Goal: Task Accomplishment & Management: Use online tool/utility

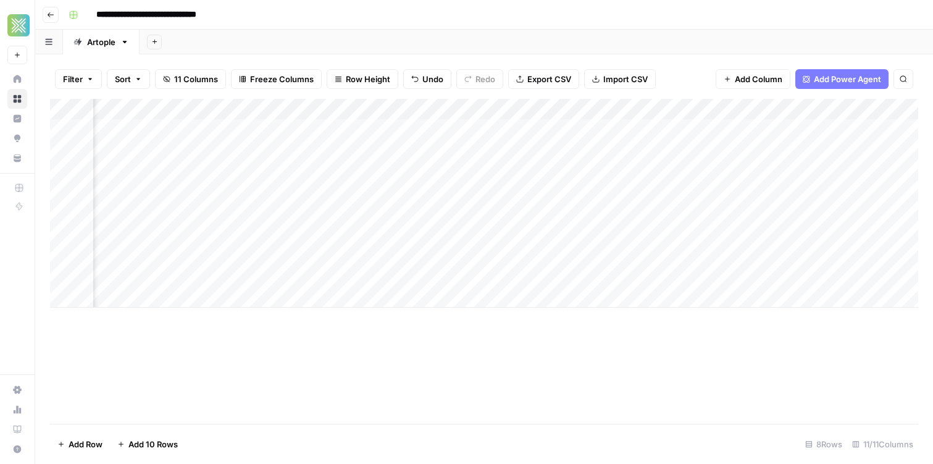
scroll to position [0, 729]
click at [444, 193] on div "Add Column" at bounding box center [484, 203] width 868 height 209
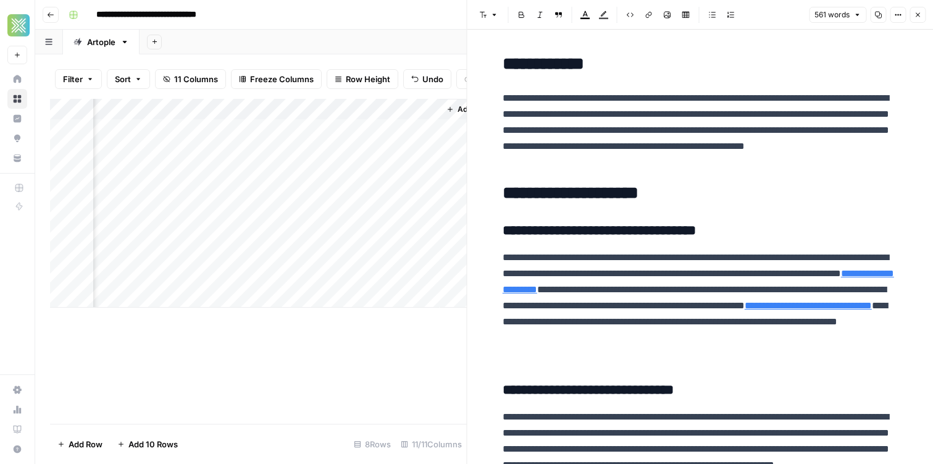
scroll to position [0, 1224]
click at [274, 192] on div "Add Column" at bounding box center [258, 203] width 417 height 209
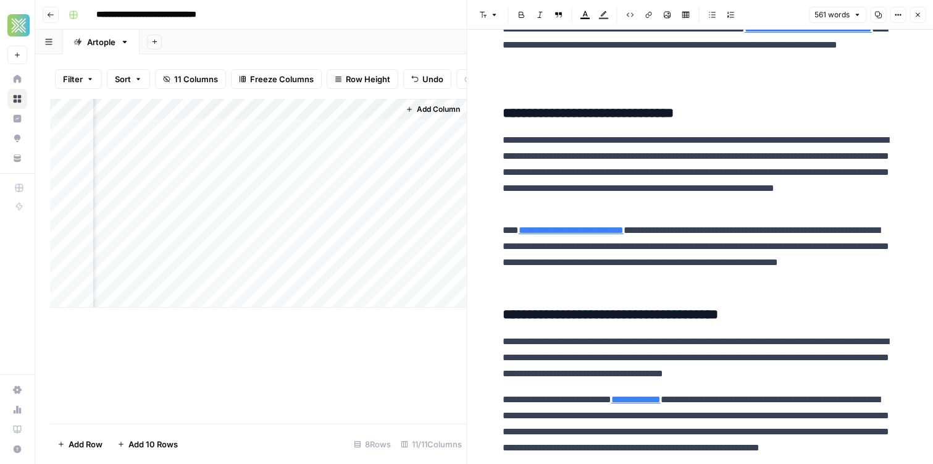
scroll to position [0, 0]
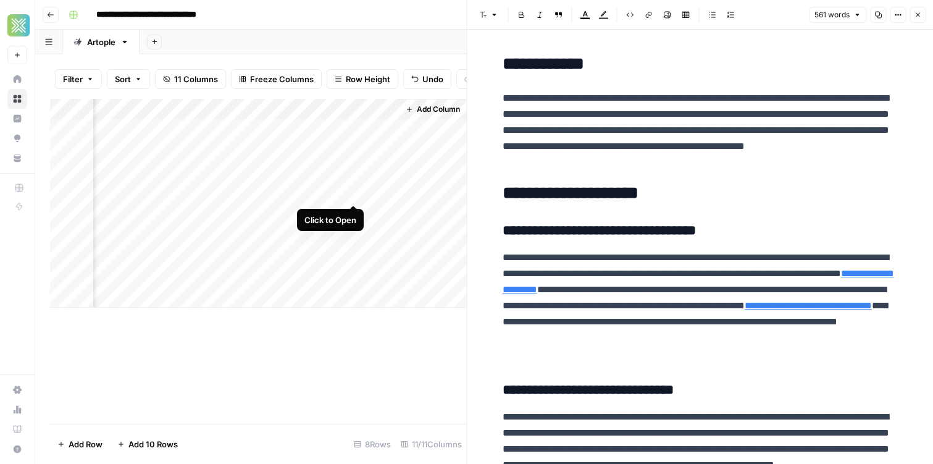
click at [354, 190] on div "Add Column" at bounding box center [258, 203] width 417 height 209
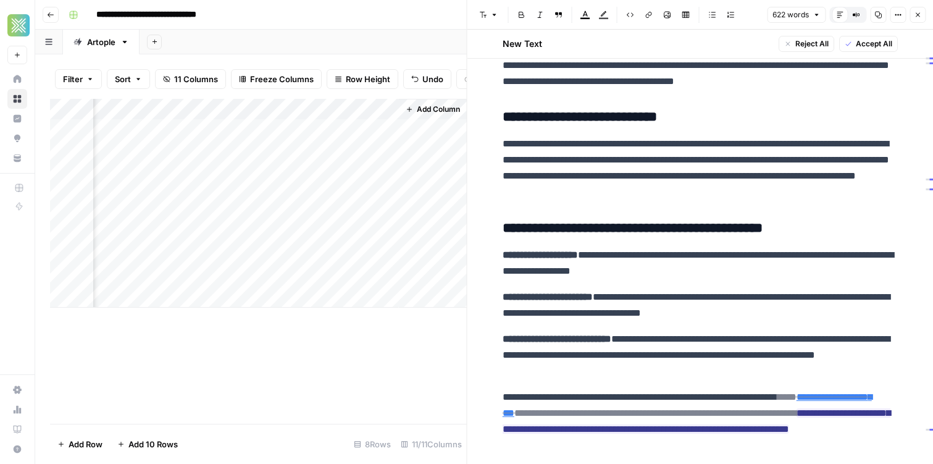
scroll to position [940, 0]
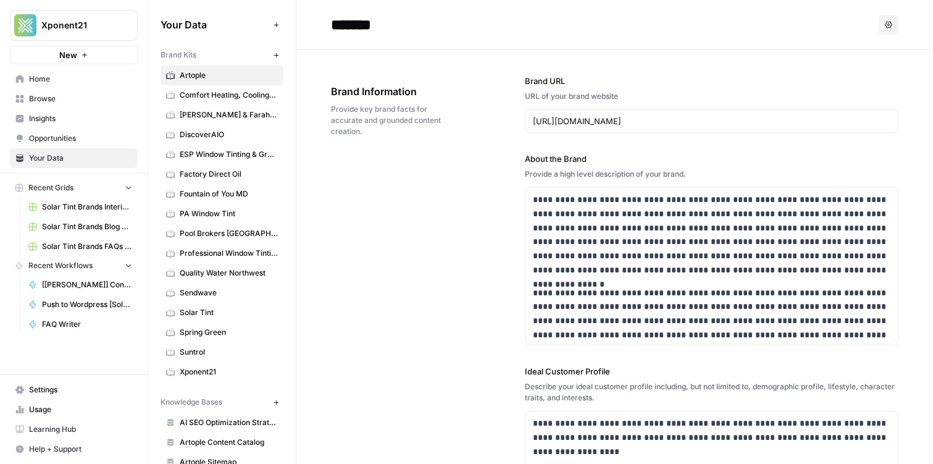
scroll to position [122, 0]
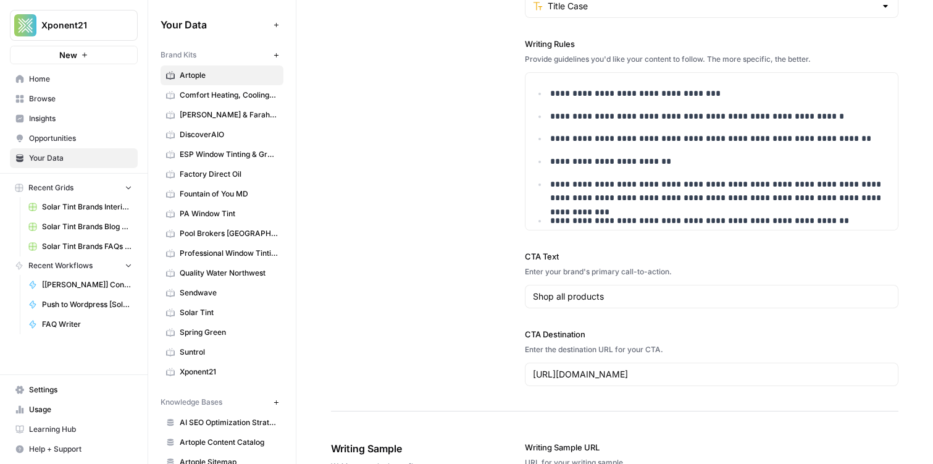
click at [72, 104] on span "Browse" at bounding box center [80, 98] width 103 height 11
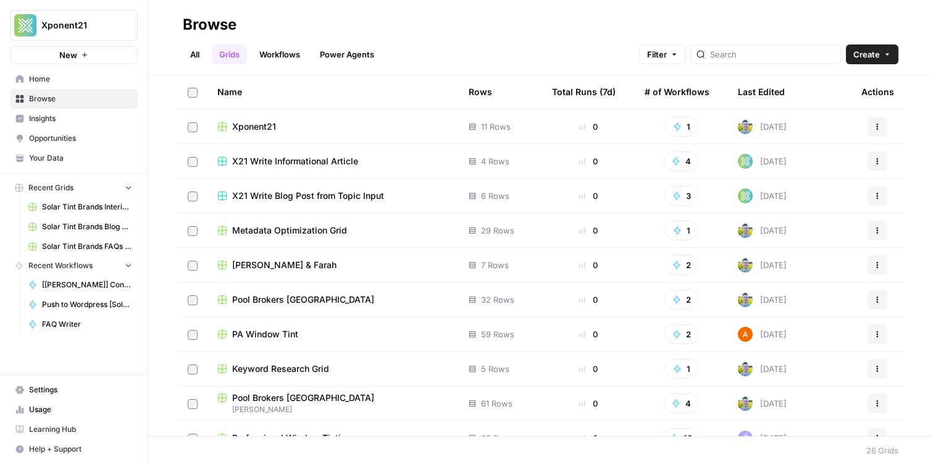
click at [259, 51] on link "Workflows" at bounding box center [280, 54] width 56 height 20
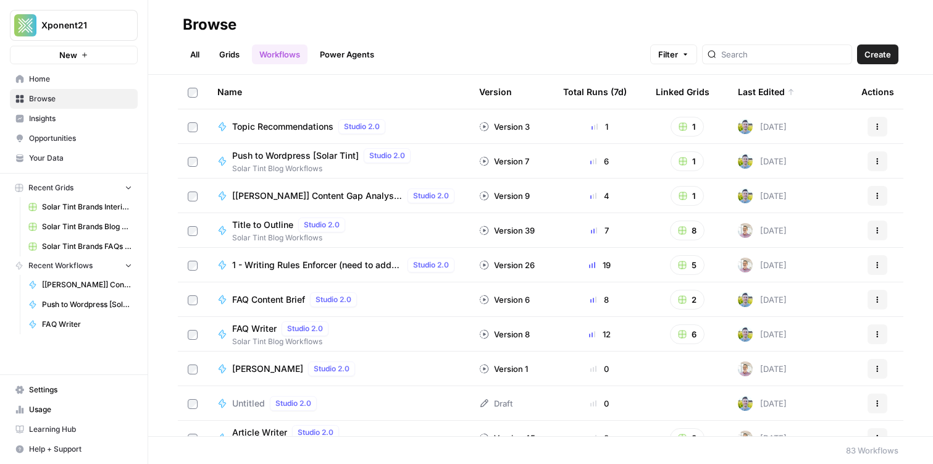
click at [217, 50] on link "Grids" at bounding box center [229, 54] width 35 height 20
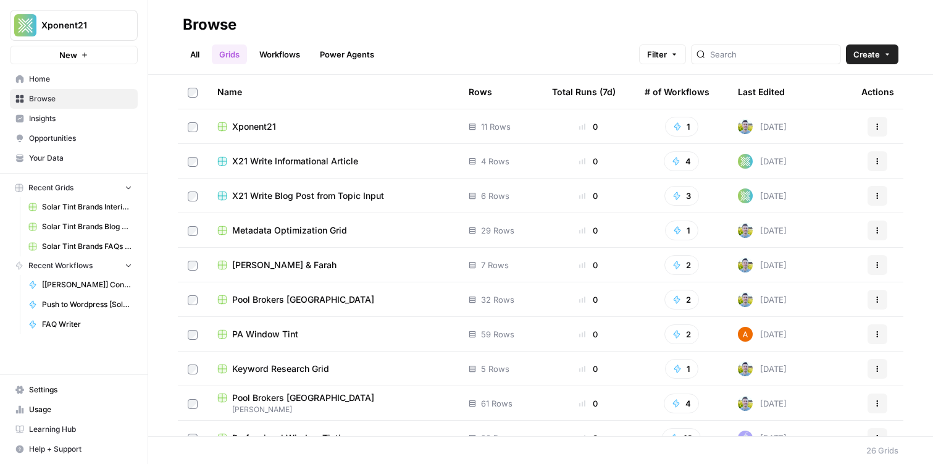
click at [299, 57] on link "Workflows" at bounding box center [280, 54] width 56 height 20
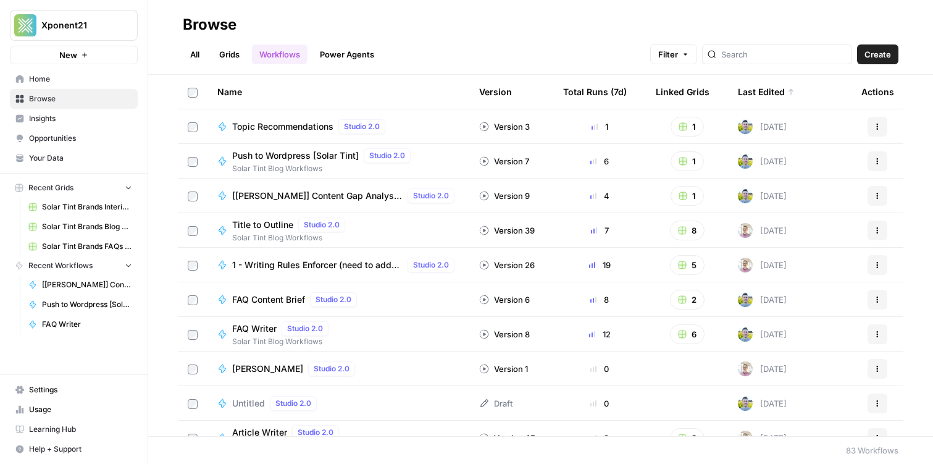
click at [233, 68] on header "Browse All Grids Workflows Power Agents Filter Create" at bounding box center [540, 37] width 785 height 75
click at [217, 61] on link "Grids" at bounding box center [229, 54] width 35 height 20
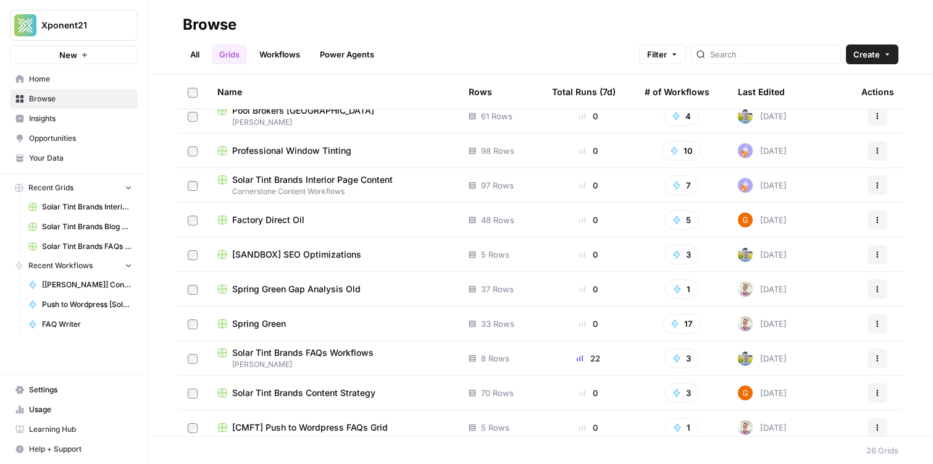
scroll to position [289, 0]
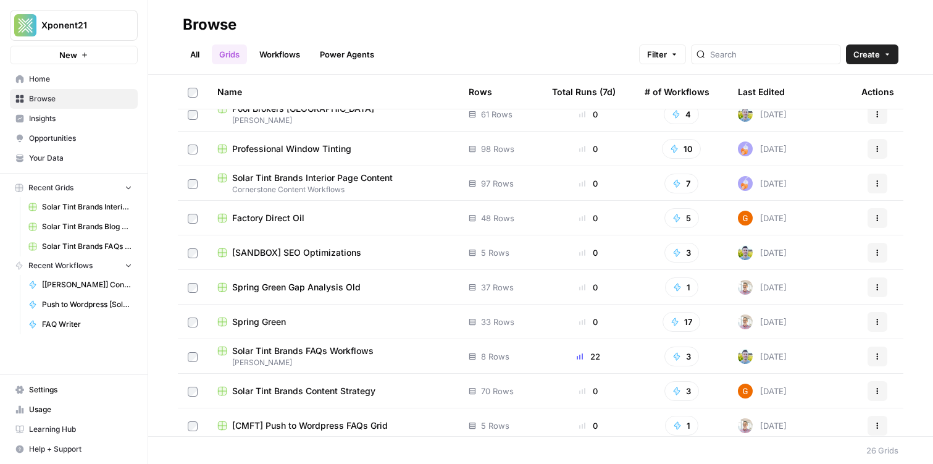
click at [287, 245] on td "[SANDBOX] SEO Optimizations" at bounding box center [332, 252] width 251 height 34
click at [286, 253] on span "[SANDBOX] SEO Optimizations" at bounding box center [296, 252] width 129 height 12
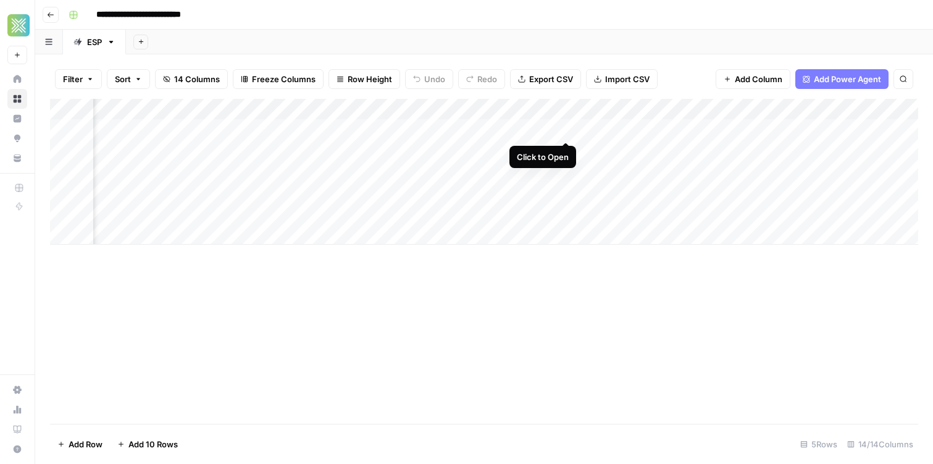
scroll to position [0, 979]
click at [821, 127] on div "Add Column" at bounding box center [484, 172] width 868 height 146
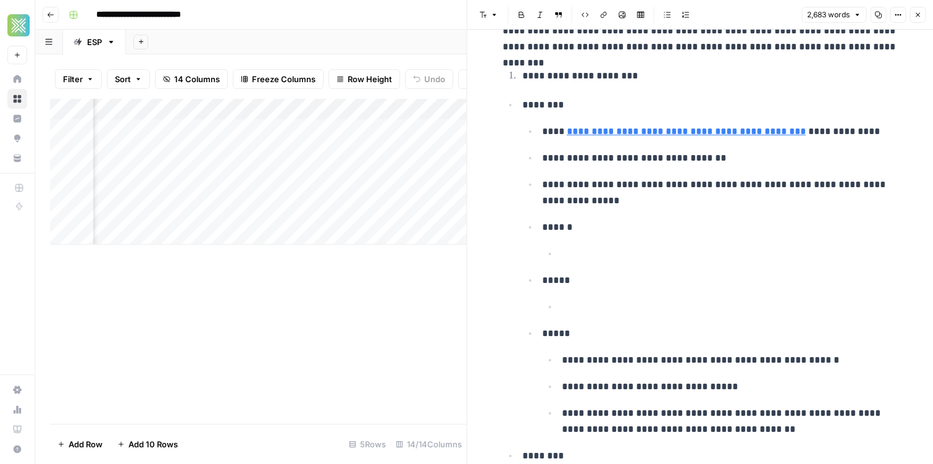
scroll to position [140, 0]
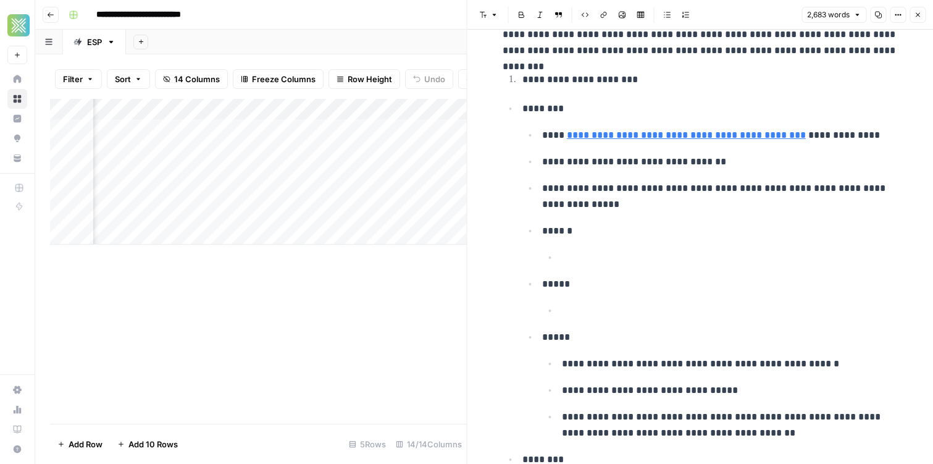
click at [916, 12] on icon "button" at bounding box center [917, 14] width 7 height 7
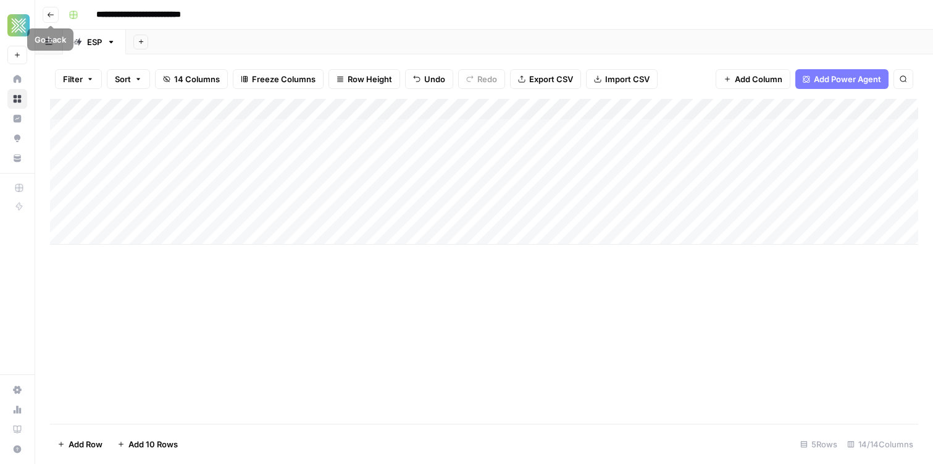
click at [49, 15] on icon "button" at bounding box center [51, 14] width 6 height 5
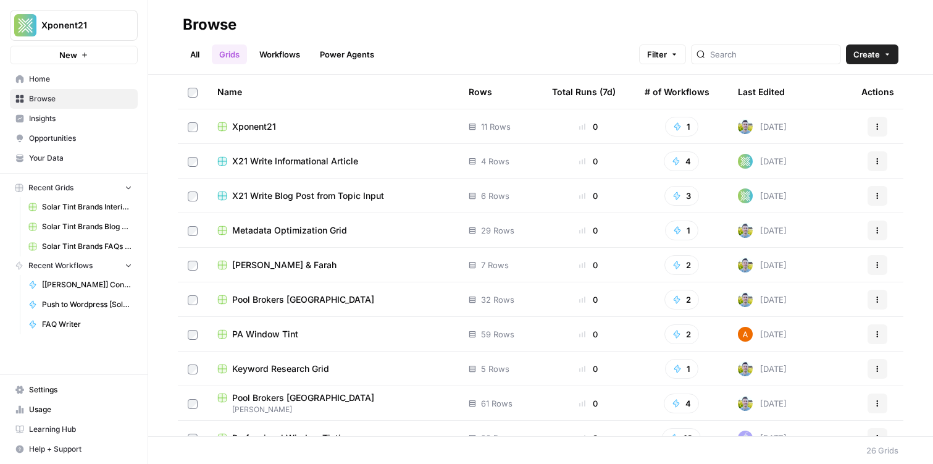
click at [291, 59] on link "Workflows" at bounding box center [280, 54] width 56 height 20
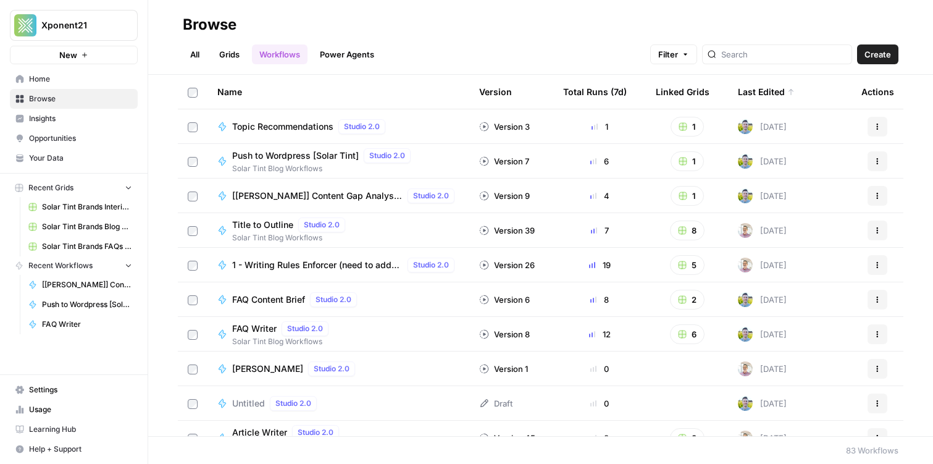
click at [761, 61] on div at bounding box center [777, 54] width 150 height 20
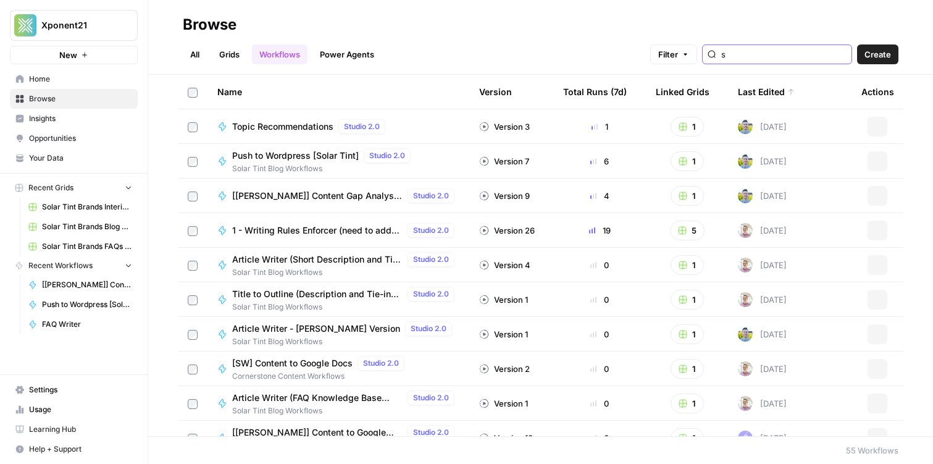
type input "s"
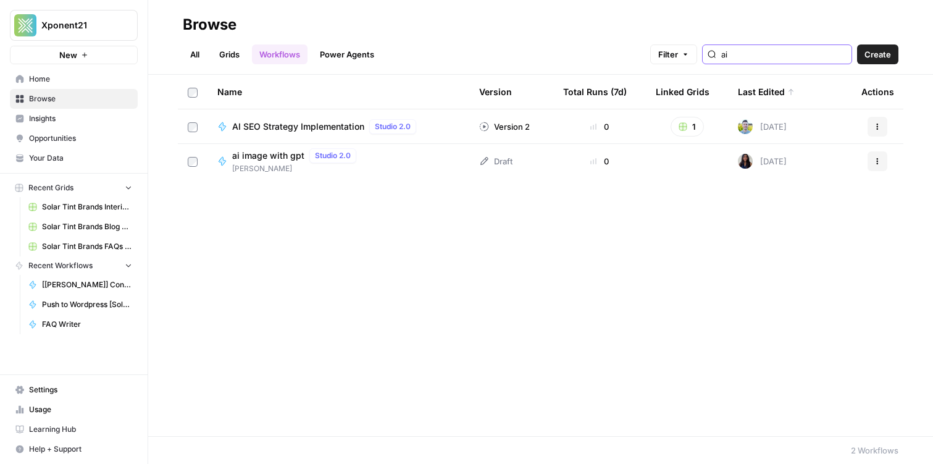
type input "ai"
click at [512, 31] on div "Browse" at bounding box center [541, 25] width 716 height 20
click at [228, 61] on link "Grids" at bounding box center [229, 54] width 35 height 20
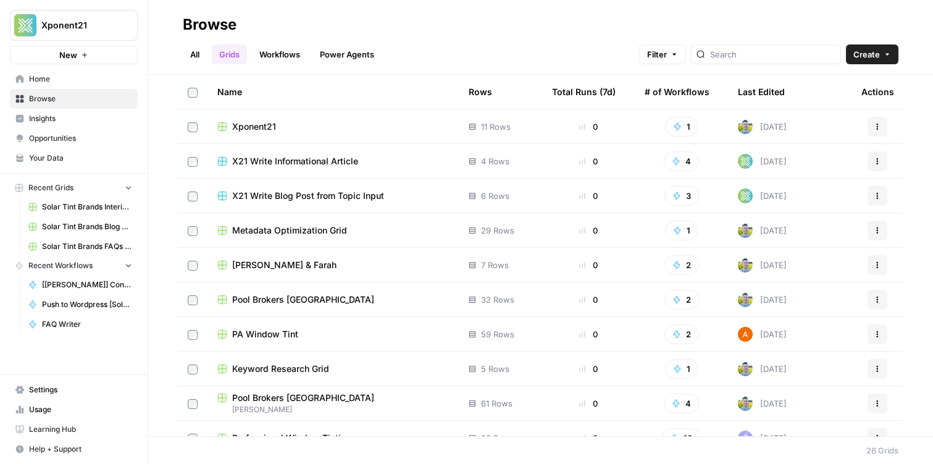
click at [196, 55] on link "All" at bounding box center [195, 54] width 24 height 20
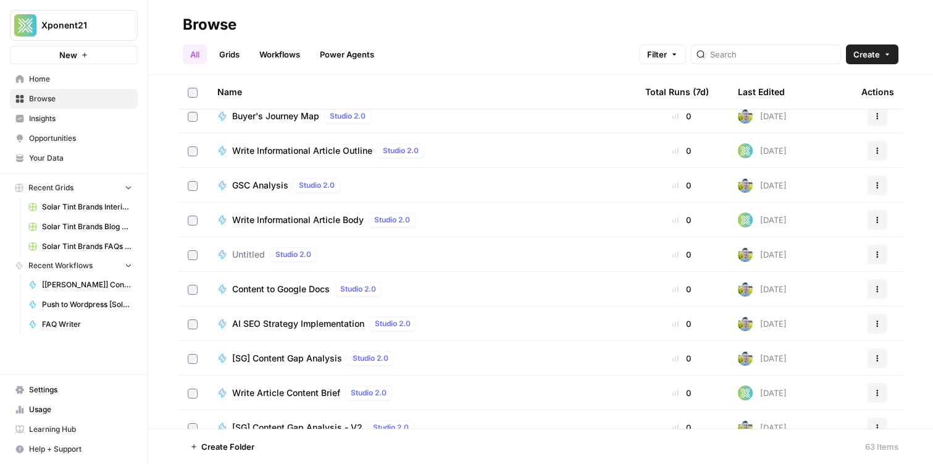
scroll to position [1390, 0]
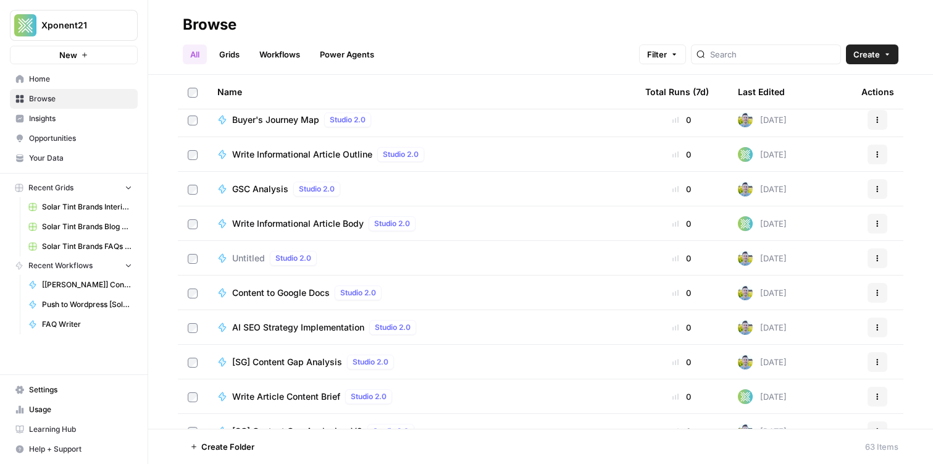
click at [442, 264] on div "Untitled Studio 2.0" at bounding box center [421, 258] width 408 height 15
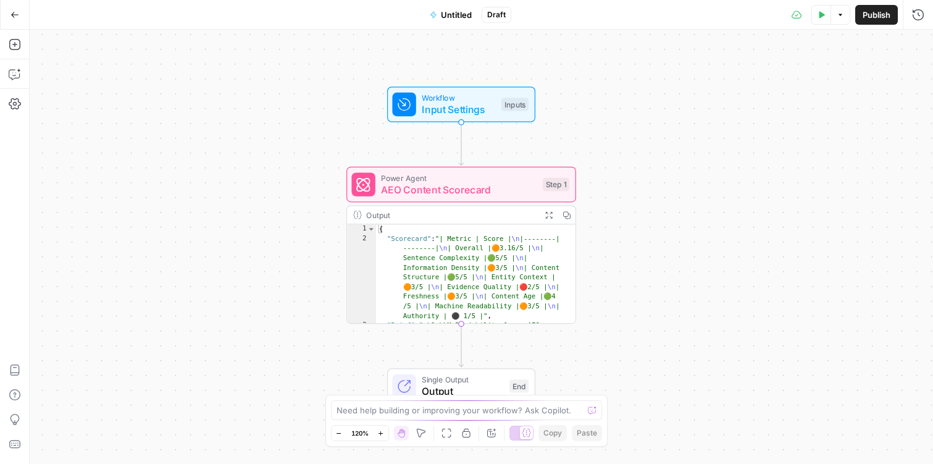
click at [450, 17] on span "Untitled" at bounding box center [456, 15] width 31 height 12
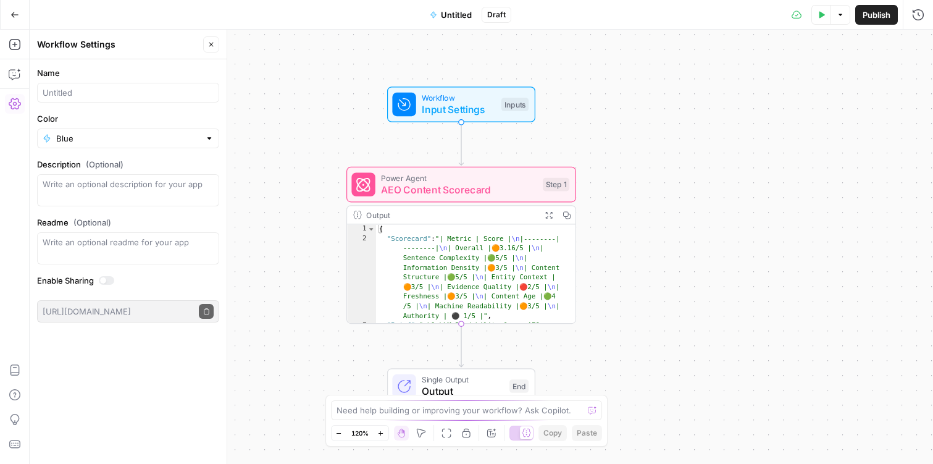
click at [101, 102] on div at bounding box center [128, 93] width 182 height 20
type input "AEO Content Scorecard"
click at [262, 130] on div "Workflow Input Settings Inputs Power Agent AEO Content Scorecard Step 1 Output …" at bounding box center [481, 247] width 903 height 434
click at [350, 60] on div "Workflow Input Settings Inputs Power Agent AEO Content Scorecard Step 1 Output …" at bounding box center [481, 247] width 903 height 434
click at [425, 193] on span "AEO Content Scorecard" at bounding box center [459, 189] width 156 height 15
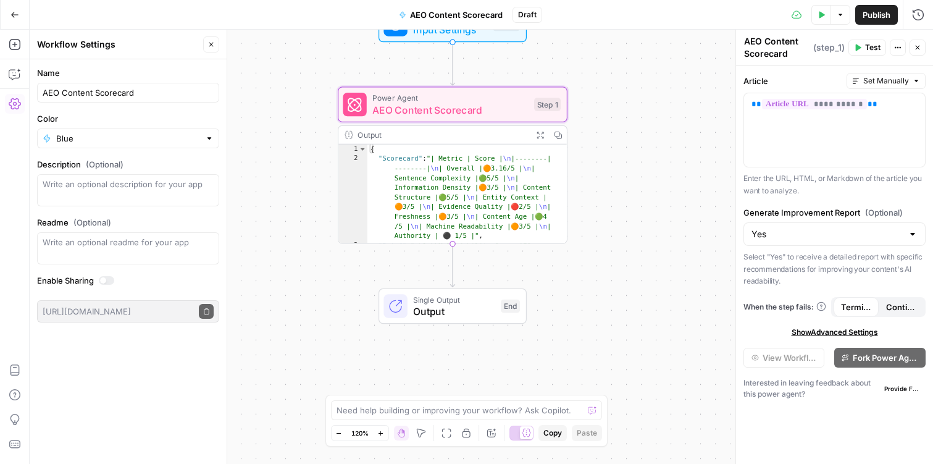
click at [868, 18] on span "Publish" at bounding box center [877, 15] width 28 height 12
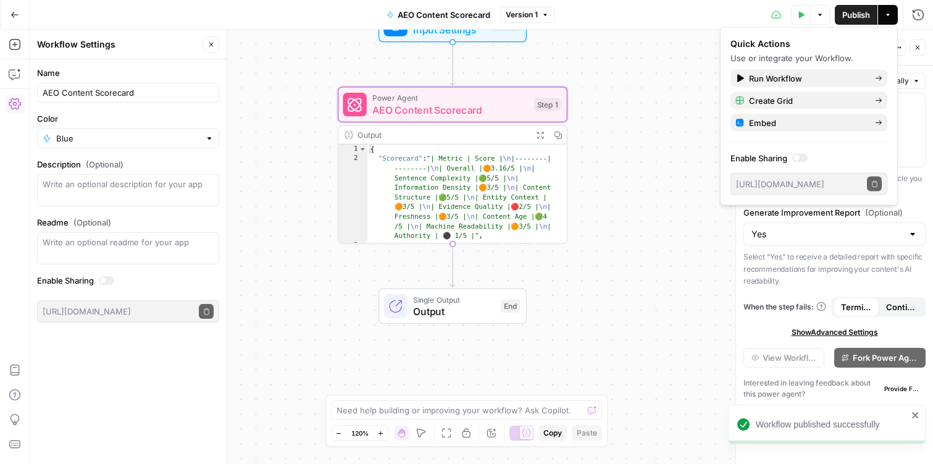
click at [663, 123] on div "Workflow Input Settings Inputs Power Agent AEO Content Scorecard Step 1 Output …" at bounding box center [481, 247] width 903 height 434
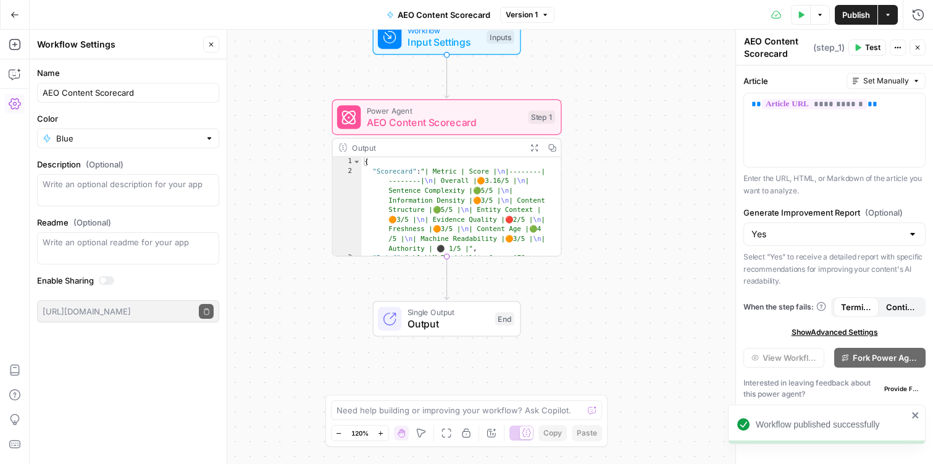
click at [455, 119] on span "AEO Content Scorecard" at bounding box center [445, 122] width 156 height 15
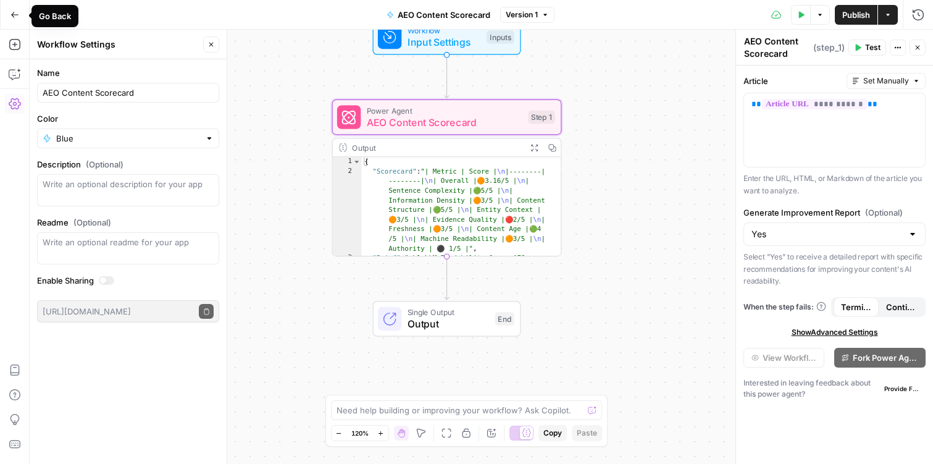
click at [12, 12] on icon "button" at bounding box center [14, 14] width 9 height 9
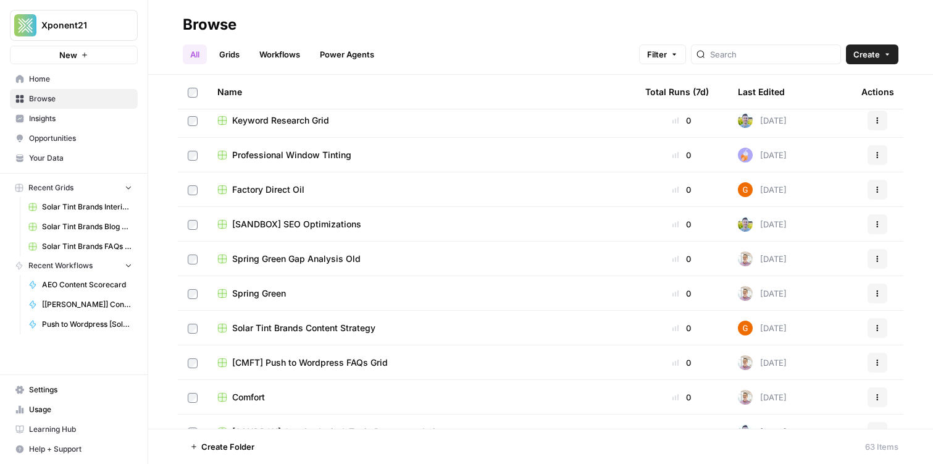
scroll to position [525, 0]
click at [278, 224] on span "[SANDBOX] SEO Optimizations" at bounding box center [296, 224] width 129 height 12
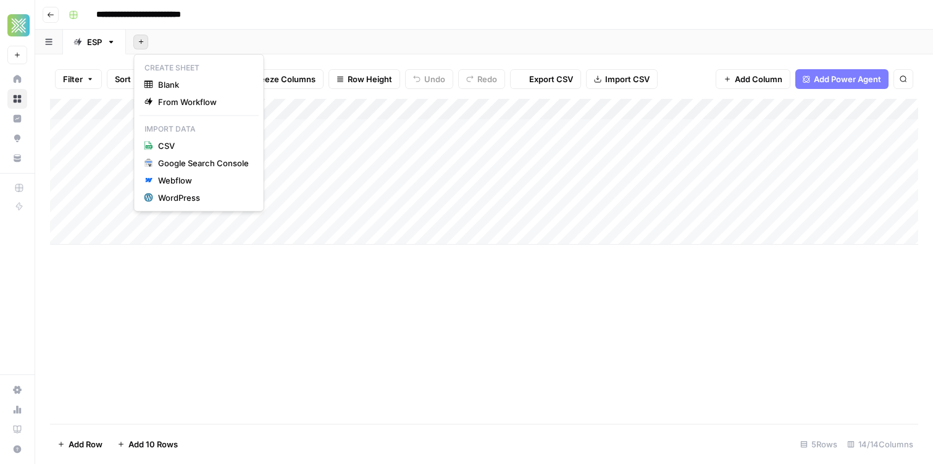
click at [141, 44] on icon "button" at bounding box center [141, 41] width 7 height 7
click at [202, 81] on span "Blank" at bounding box center [203, 84] width 91 height 12
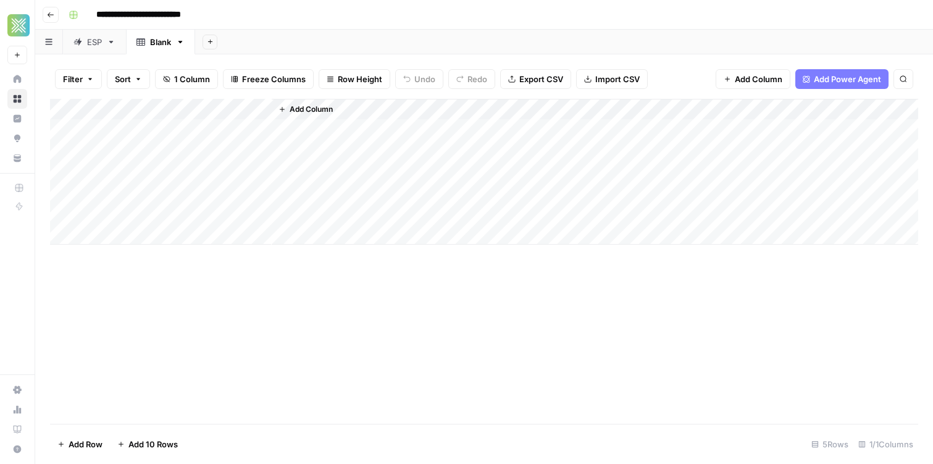
click at [162, 43] on div "Blank" at bounding box center [160, 42] width 21 height 12
type input "**********"
click at [308, 109] on span "Add Column" at bounding box center [311, 109] width 43 height 11
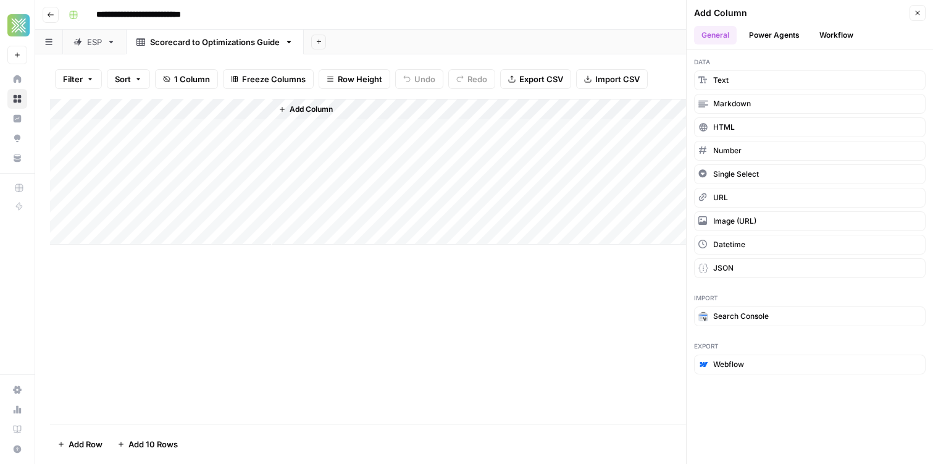
click at [772, 31] on button "Power Agents" at bounding box center [774, 35] width 65 height 19
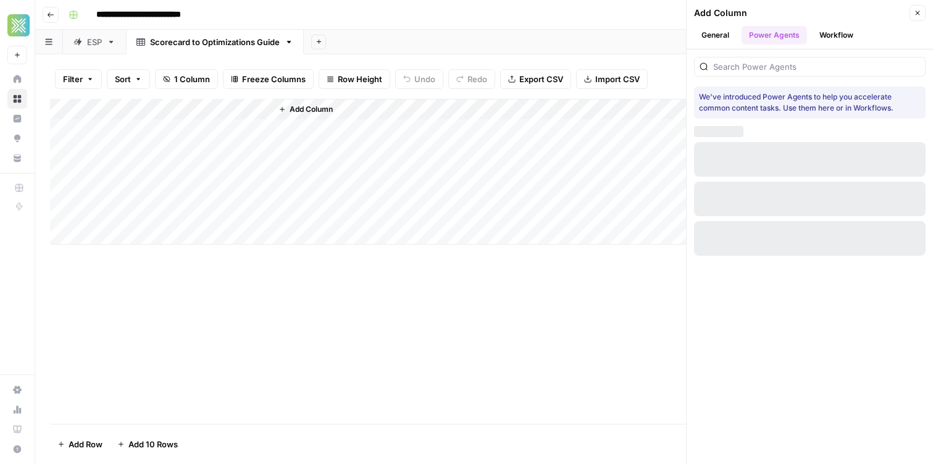
click at [823, 35] on button "Workflow" at bounding box center [836, 35] width 49 height 19
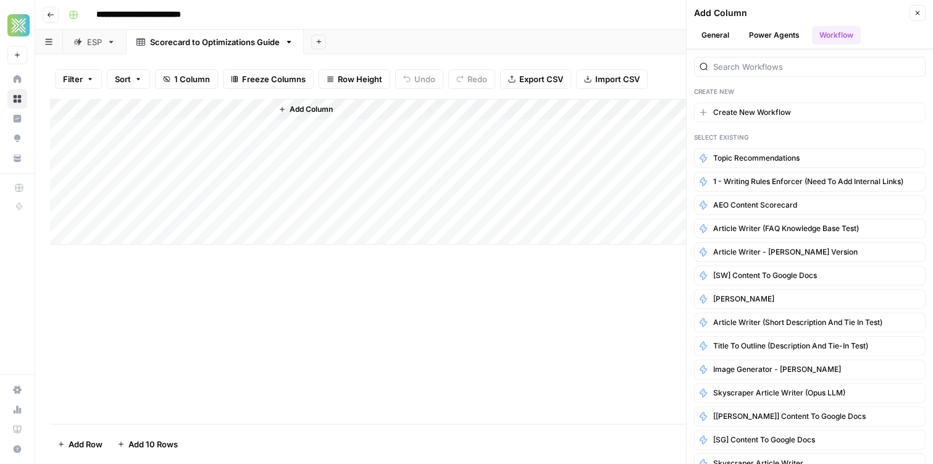
click at [735, 59] on div at bounding box center [810, 67] width 232 height 20
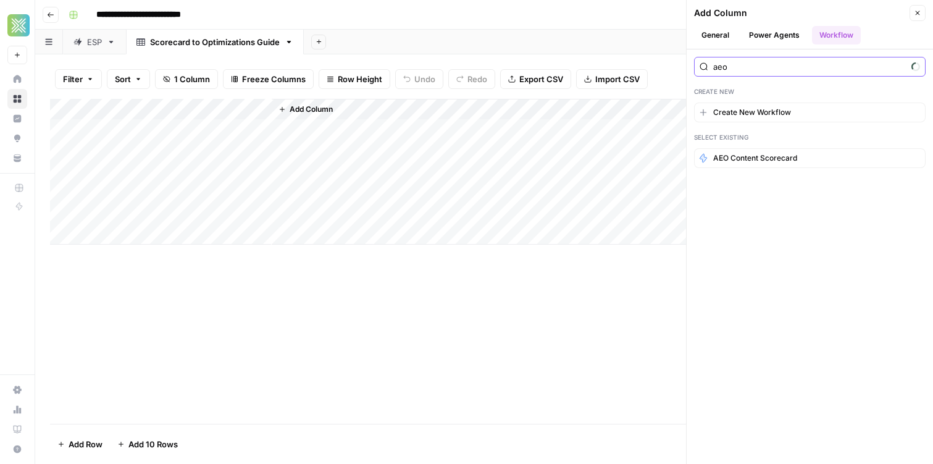
type input "aeo"
click at [739, 167] on button "AEO Content Scorecard" at bounding box center [810, 158] width 232 height 20
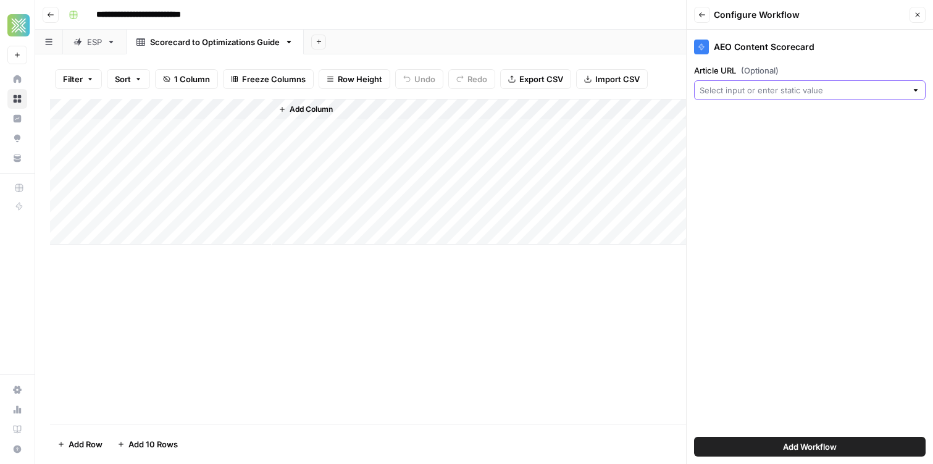
click at [823, 93] on input "Article URL (Optional)" at bounding box center [803, 90] width 207 height 12
click at [133, 98] on div "Filter Sort 1 Column Freeze Columns Row Height Undo Redo Export CSV Import CSV …" at bounding box center [484, 79] width 868 height 40
click at [131, 105] on div "Add Column" at bounding box center [484, 172] width 868 height 146
click at [123, 135] on input "Title" at bounding box center [166, 139] width 125 height 12
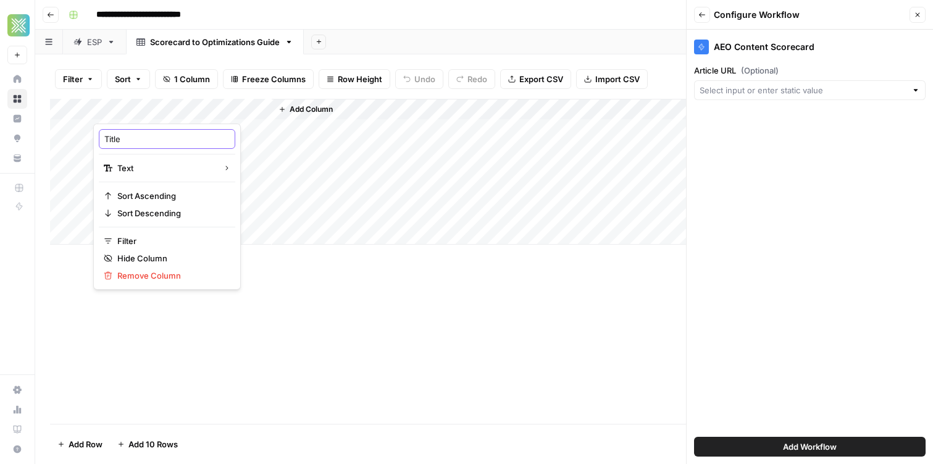
click at [123, 135] on input "Title" at bounding box center [166, 139] width 125 height 12
type input "A"
type input "URL"
click at [535, 49] on div "Add Sheet" at bounding box center [618, 42] width 629 height 25
click at [771, 82] on div at bounding box center [810, 90] width 232 height 20
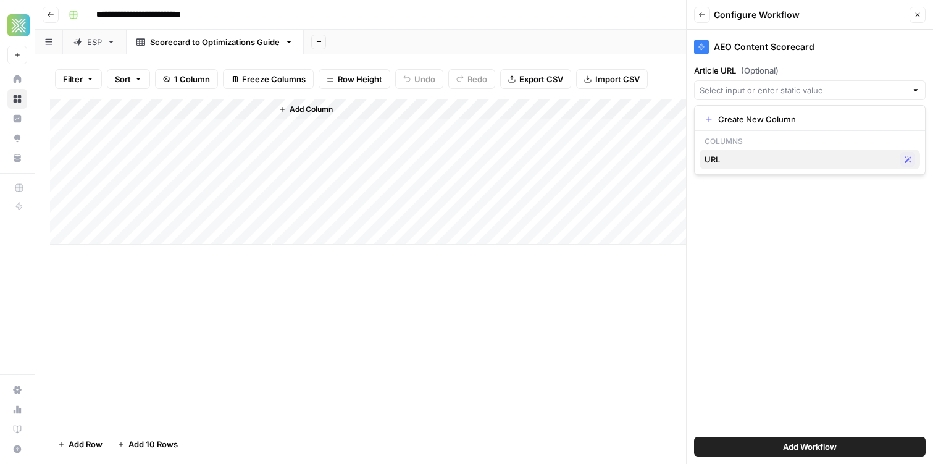
click at [746, 158] on span "URL" at bounding box center [800, 159] width 191 height 12
type input "URL"
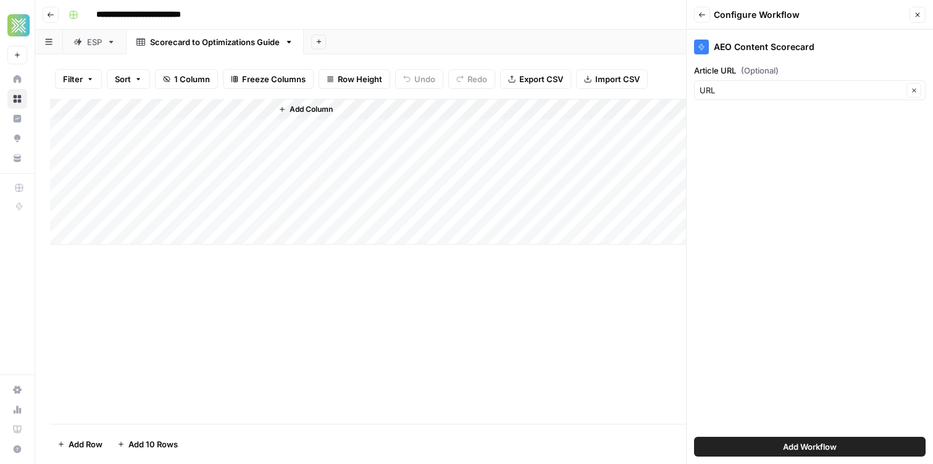
click at [771, 452] on button "Add Workflow" at bounding box center [810, 447] width 232 height 20
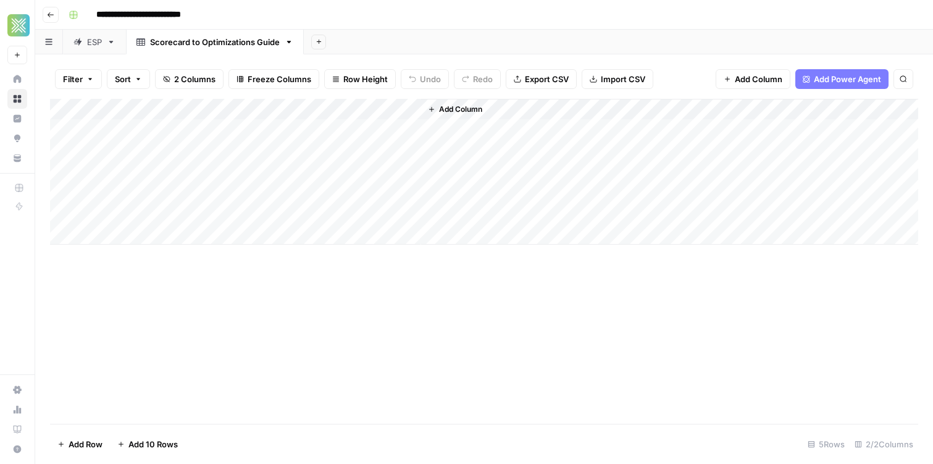
click at [208, 127] on div "Add Column" at bounding box center [484, 172] width 868 height 146
click at [167, 129] on div "Add Column" at bounding box center [484, 172] width 868 height 146
click at [167, 129] on body "**********" at bounding box center [466, 232] width 933 height 464
type textarea "**********"
click at [341, 130] on div "Add Column" at bounding box center [484, 172] width 868 height 146
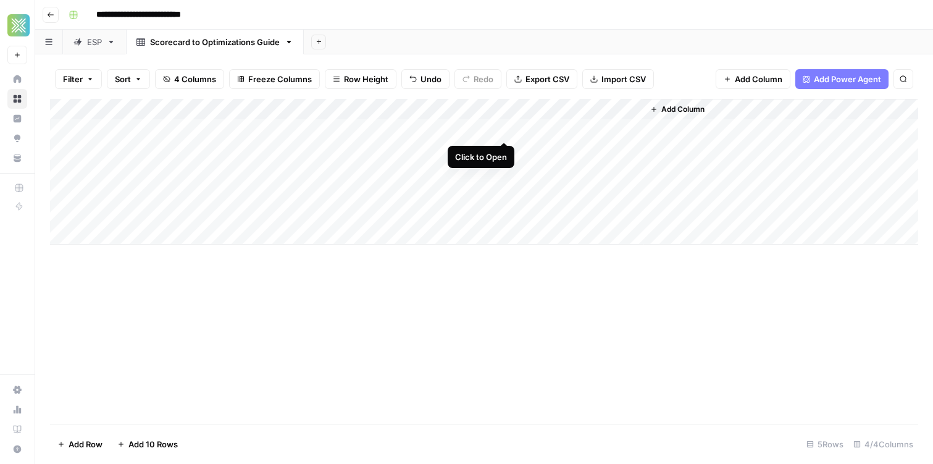
click at [503, 131] on div "Add Column" at bounding box center [484, 172] width 868 height 146
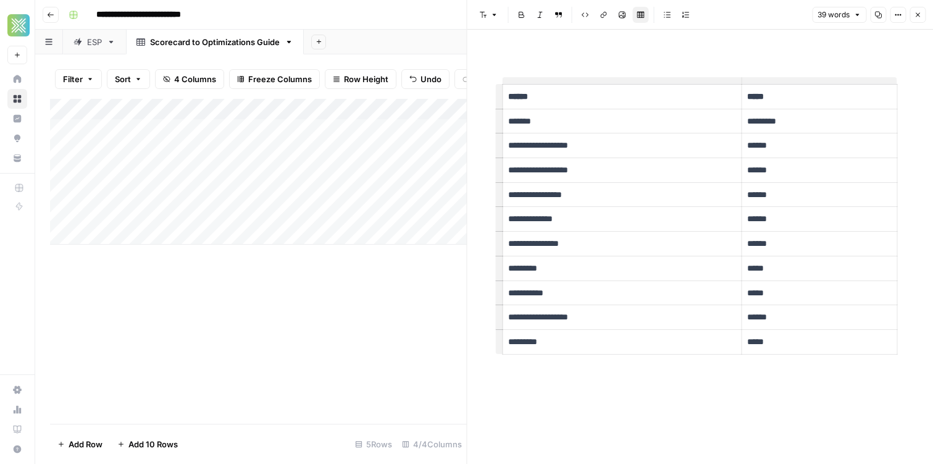
click at [603, 253] on td "**********" at bounding box center [622, 244] width 239 height 25
click at [396, 6] on div "**********" at bounding box center [492, 15] width 857 height 20
click at [917, 16] on icon "button" at bounding box center [917, 14] width 7 height 7
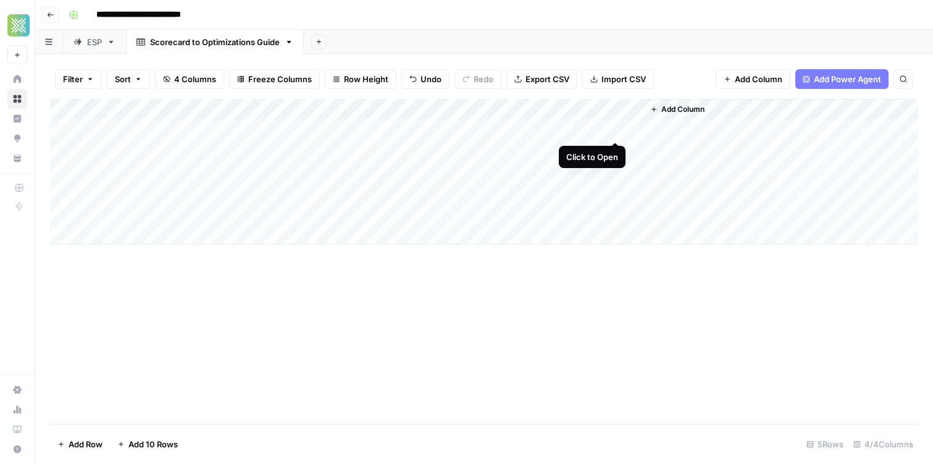
click at [616, 132] on div "Add Column" at bounding box center [484, 172] width 868 height 146
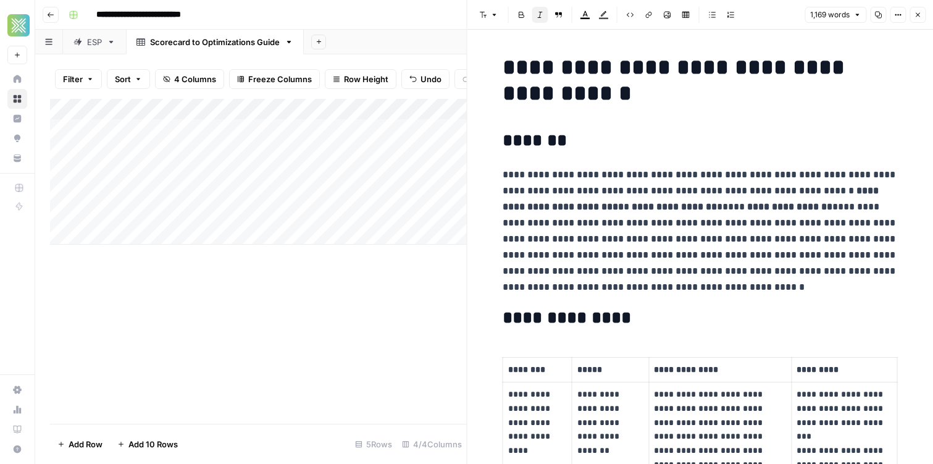
click at [920, 17] on icon "button" at bounding box center [917, 14] width 7 height 7
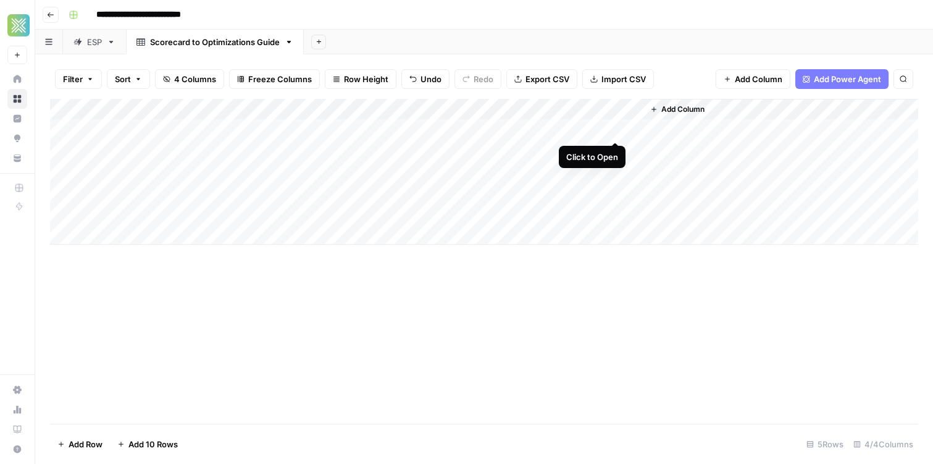
click at [614, 133] on div "Add Column" at bounding box center [484, 172] width 868 height 146
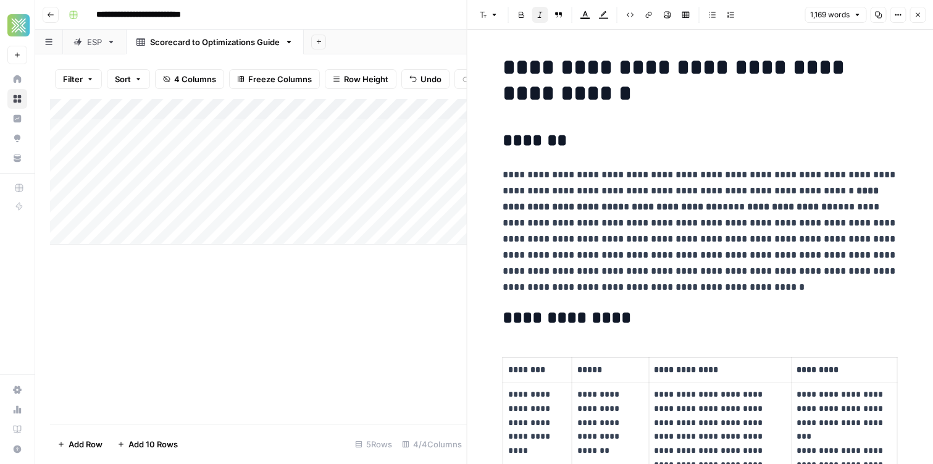
click at [358, 35] on div "Add Sheet" at bounding box center [618, 42] width 629 height 25
click at [362, 22] on div "**********" at bounding box center [492, 15] width 857 height 20
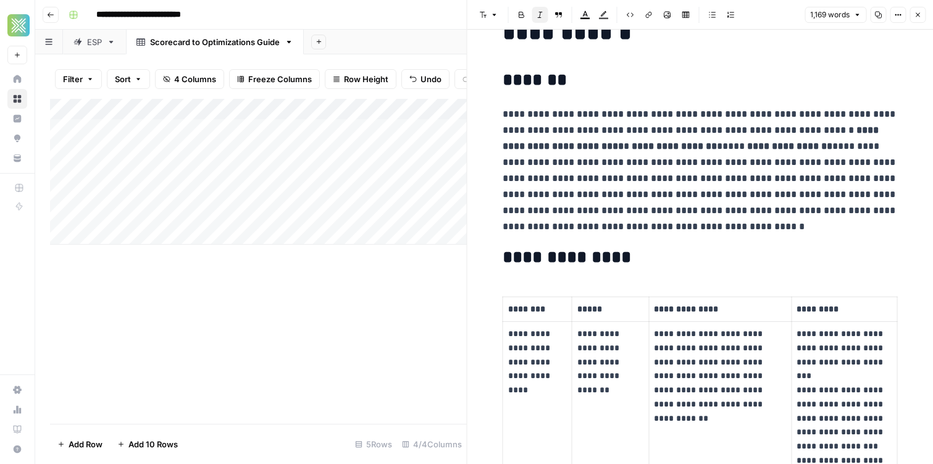
scroll to position [37, 0]
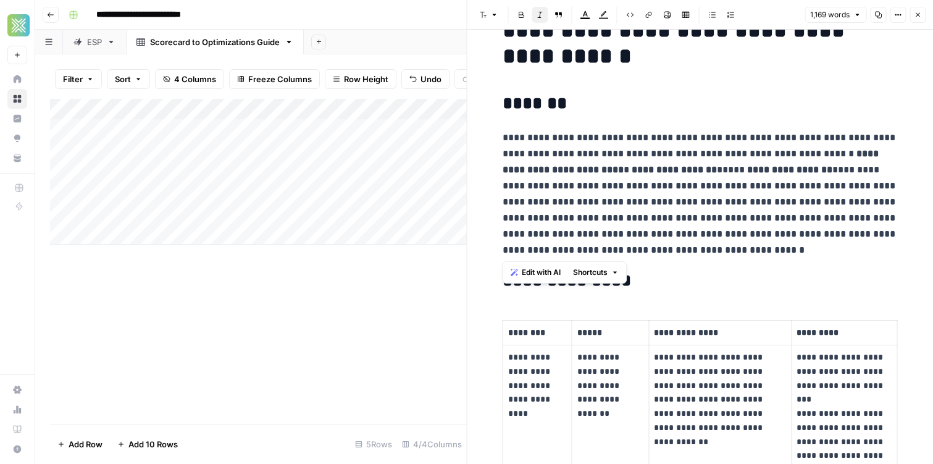
drag, startPoint x: 508, startPoint y: 111, endPoint x: 616, endPoint y: 257, distance: 181.9
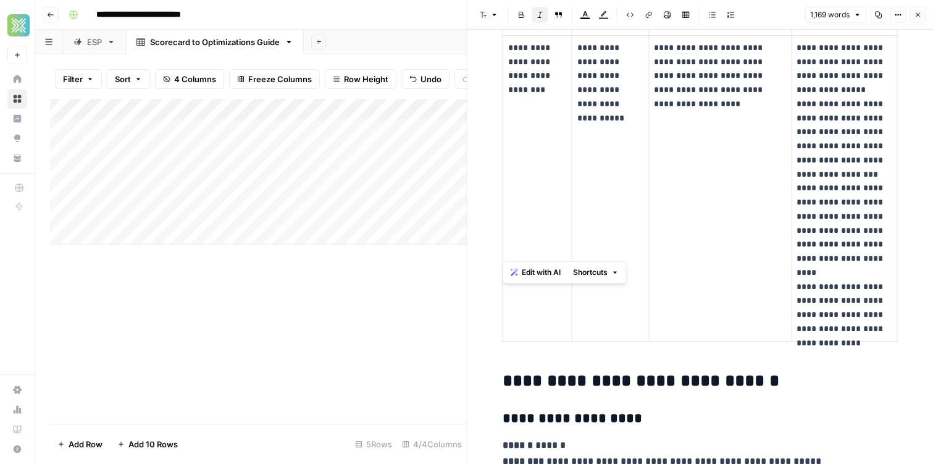
scroll to position [1537, 0]
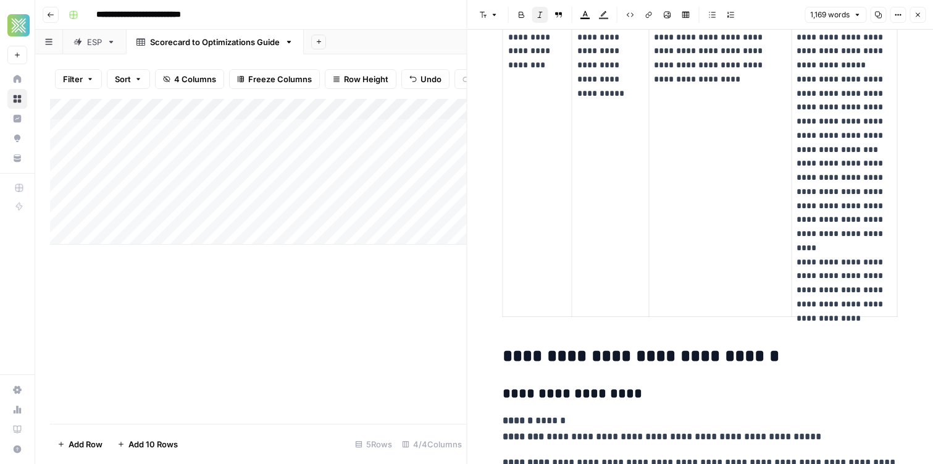
click at [365, 27] on header "**********" at bounding box center [484, 15] width 898 height 30
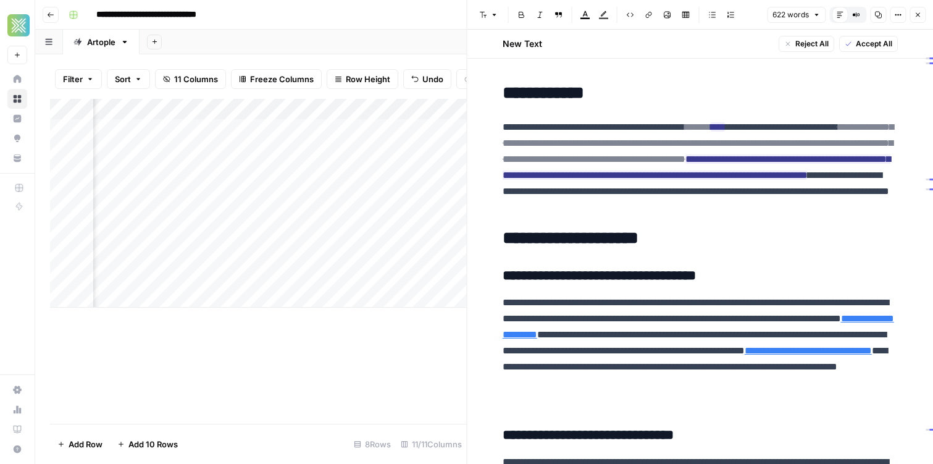
scroll to position [940, 0]
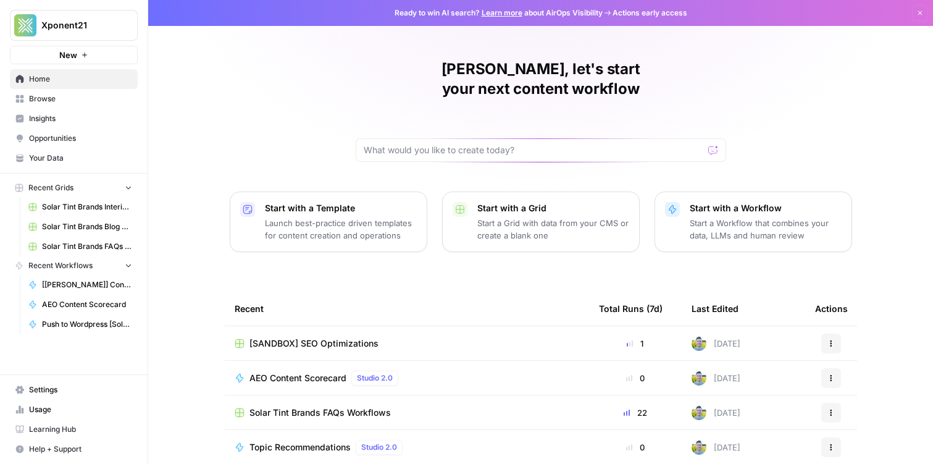
click at [62, 94] on span "Browse" at bounding box center [80, 98] width 103 height 11
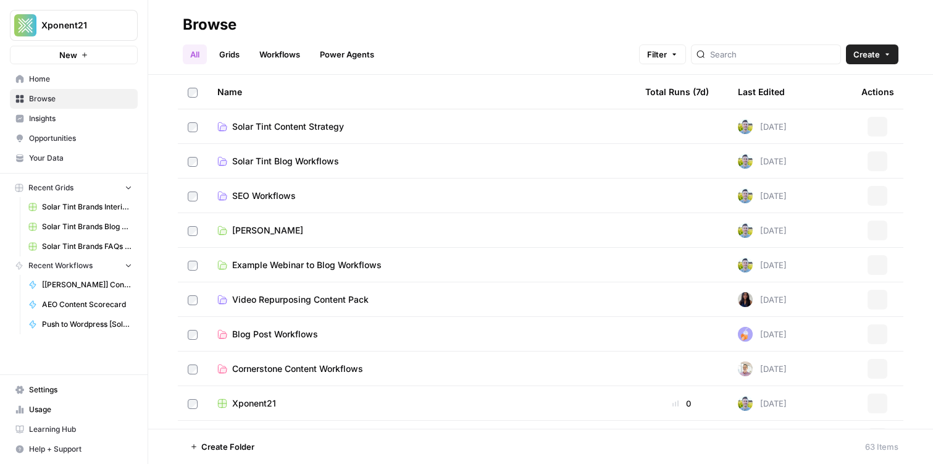
click at [276, 52] on link "Workflows" at bounding box center [280, 54] width 56 height 20
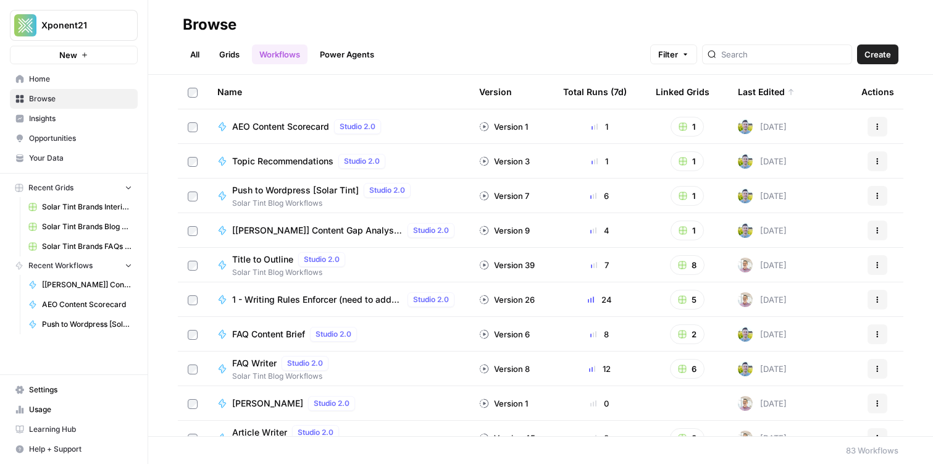
click at [239, 62] on link "Grids" at bounding box center [229, 54] width 35 height 20
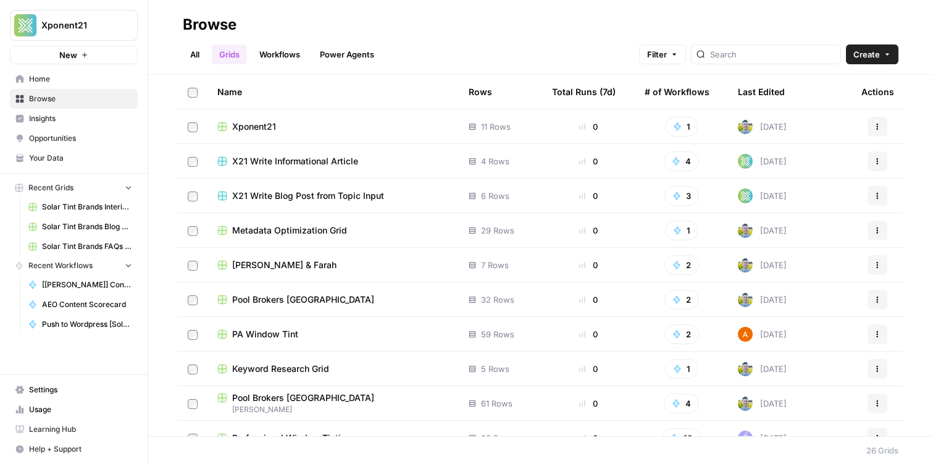
click at [282, 57] on link "Workflows" at bounding box center [280, 54] width 56 height 20
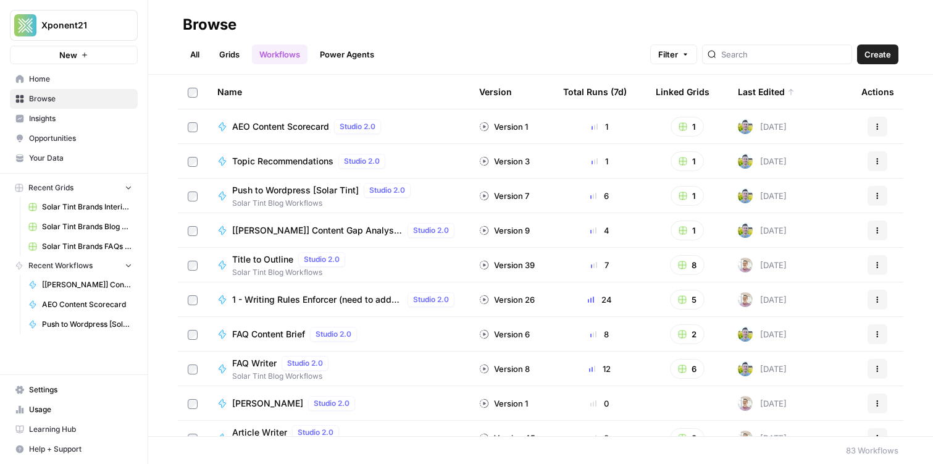
click at [277, 57] on link "Workflows" at bounding box center [280, 54] width 56 height 20
click at [885, 60] on span "Create" at bounding box center [877, 54] width 27 height 12
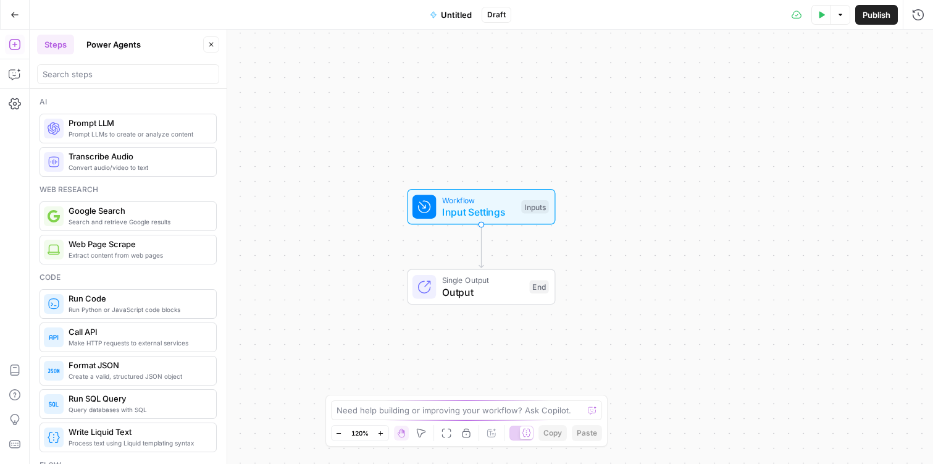
click at [21, 71] on button "Copilot" at bounding box center [15, 74] width 20 height 20
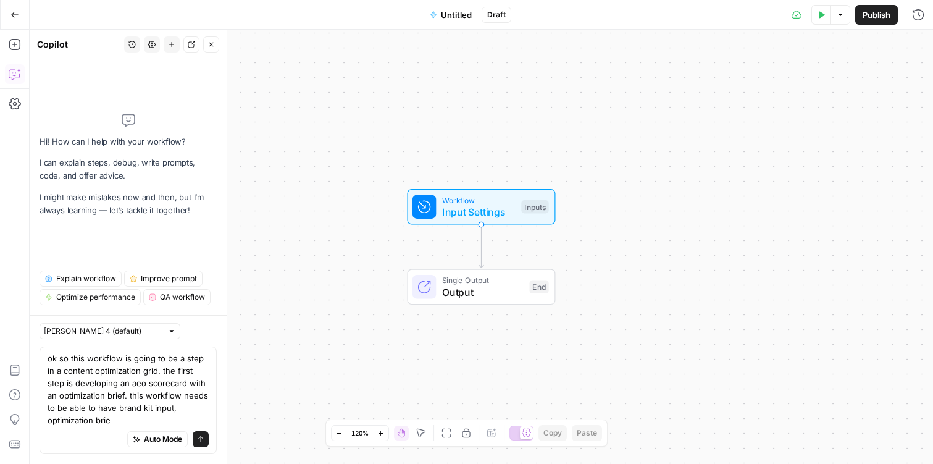
click at [50, 422] on textarea "ok so this workflow is going to be a step in a content optimization grid. the f…" at bounding box center [128, 389] width 161 height 74
click at [47, 423] on div "ok so this workflow is going to be a step in a content optimization grid. the f…" at bounding box center [128, 399] width 177 height 107
click at [120, 424] on textarea "ok so this workflow is going to be a step in a content optimization grid. the f…" at bounding box center [128, 389] width 161 height 74
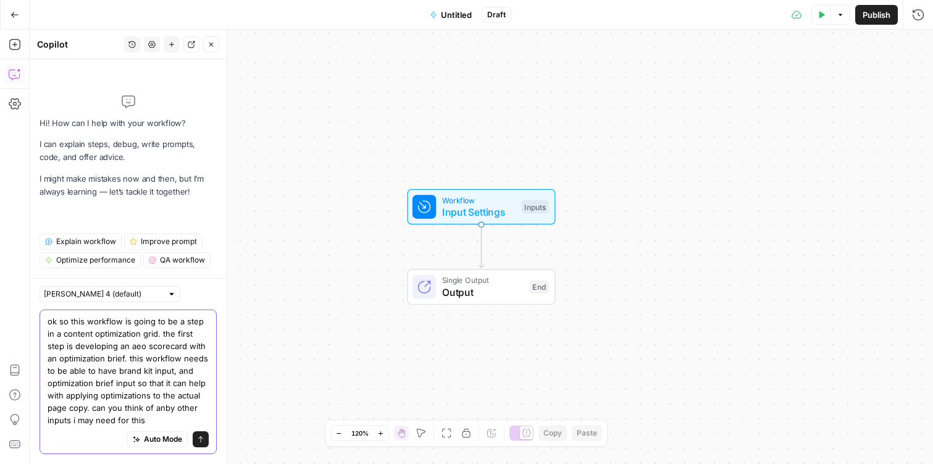
type textarea "ok so this workflow is going to be a step in a content optimization grid. the f…"
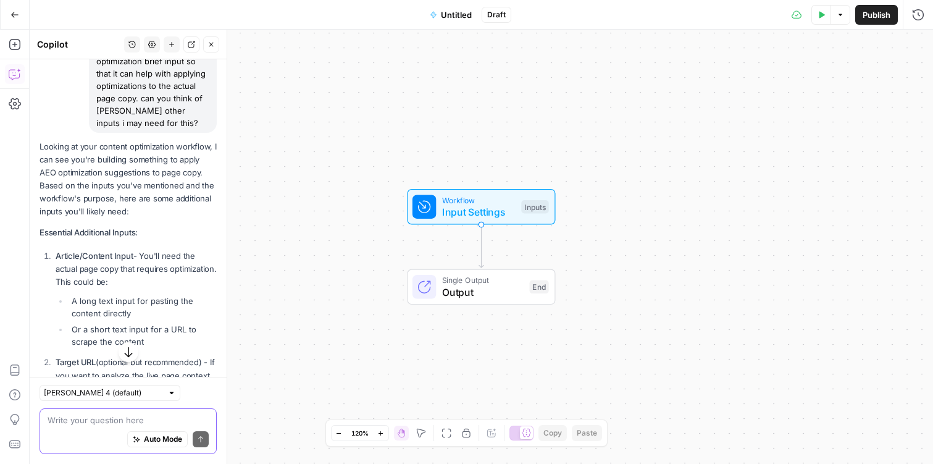
scroll to position [207, 0]
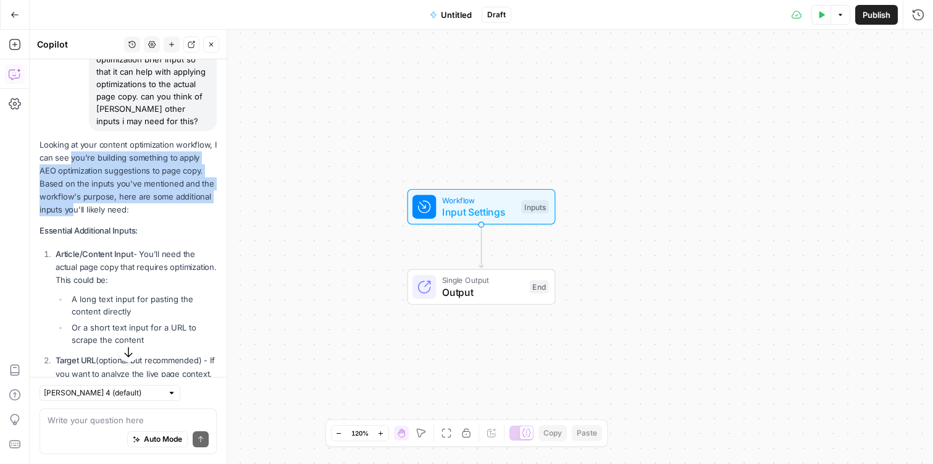
drag, startPoint x: 73, startPoint y: 216, endPoint x: 71, endPoint y: 157, distance: 58.7
click at [71, 157] on p "Looking at your content optimization workflow, I can see you're building someth…" at bounding box center [128, 177] width 177 height 78
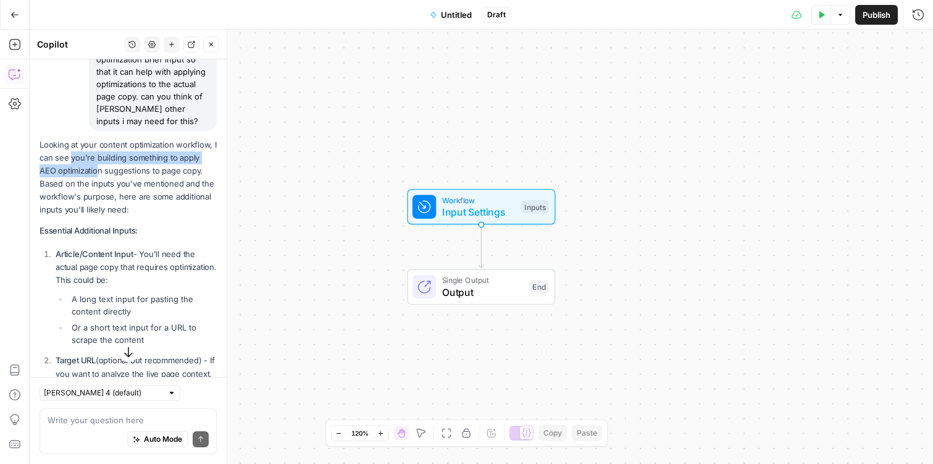
drag, startPoint x: 71, startPoint y: 157, endPoint x: 85, endPoint y: 182, distance: 28.5
click at [85, 181] on p "Looking at your content optimization workflow, I can see you're building someth…" at bounding box center [128, 177] width 177 height 78
click at [85, 182] on p "Looking at your content optimization workflow, I can see you're building someth…" at bounding box center [128, 177] width 177 height 78
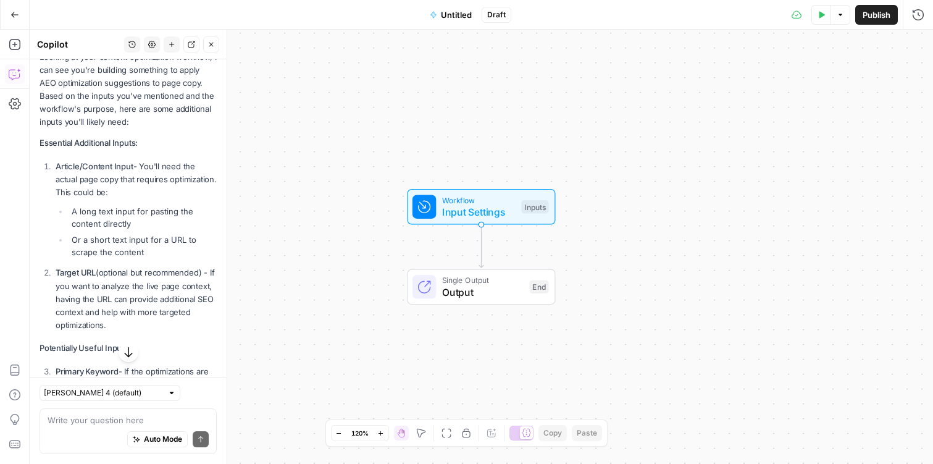
scroll to position [296, 0]
click at [112, 215] on li "A long text input for pasting the content directly" at bounding box center [143, 216] width 148 height 25
click at [105, 190] on p "Article/Content Input - You'll need the actual page copy that requires optimiza…" at bounding box center [136, 178] width 161 height 39
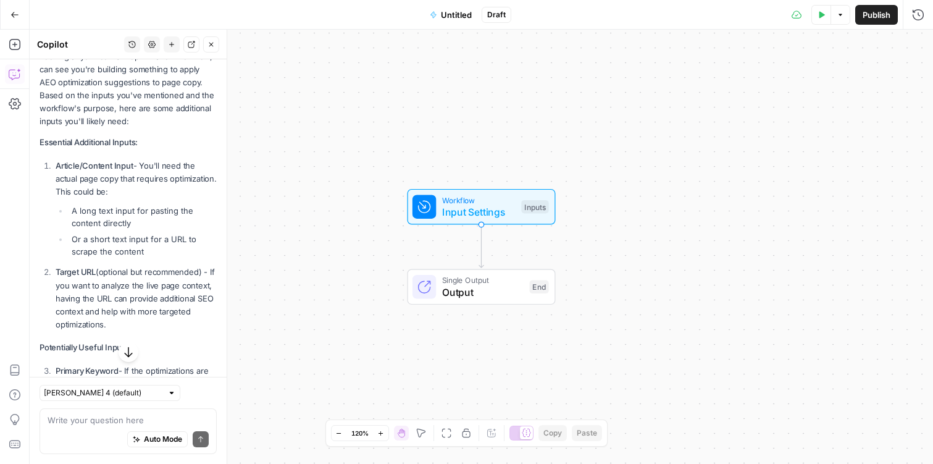
click at [101, 171] on p "Article/Content Input - You'll need the actual page copy that requires optimiza…" at bounding box center [136, 178] width 161 height 39
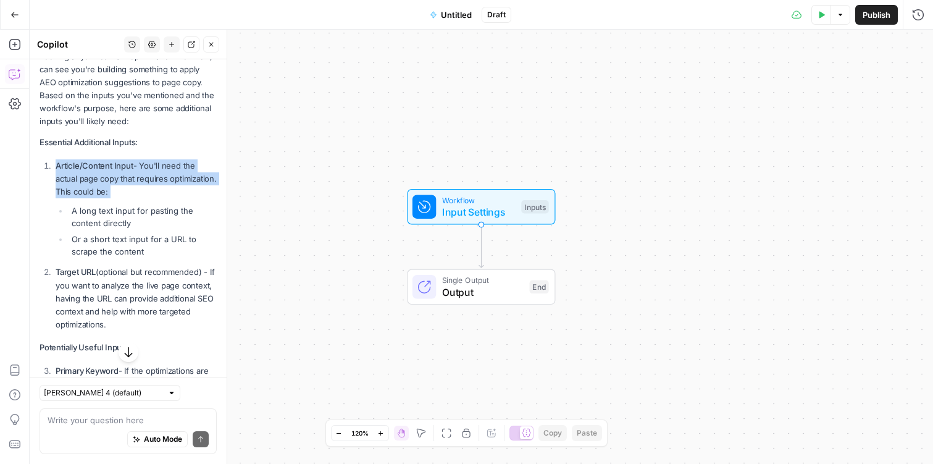
click at [101, 171] on p "Article/Content Input - You'll need the actual page copy that requires optimiza…" at bounding box center [136, 178] width 161 height 39
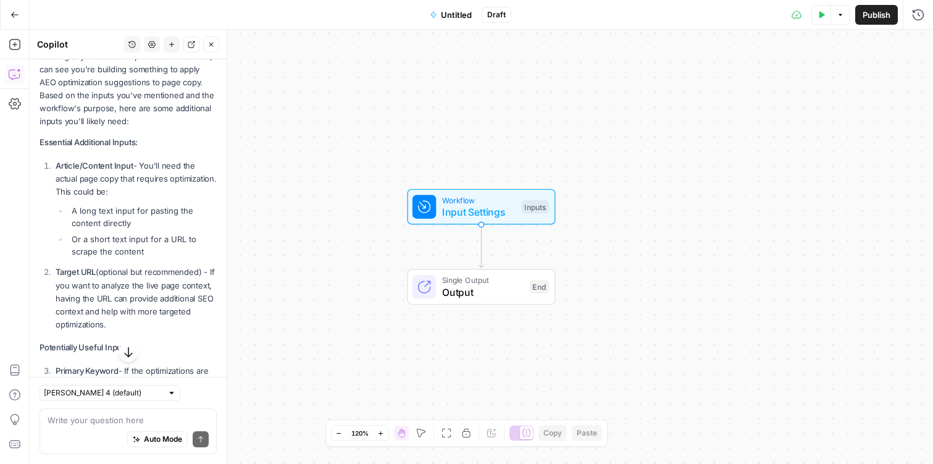
click at [103, 139] on strong "Essential Additional Inputs:" at bounding box center [89, 142] width 98 height 10
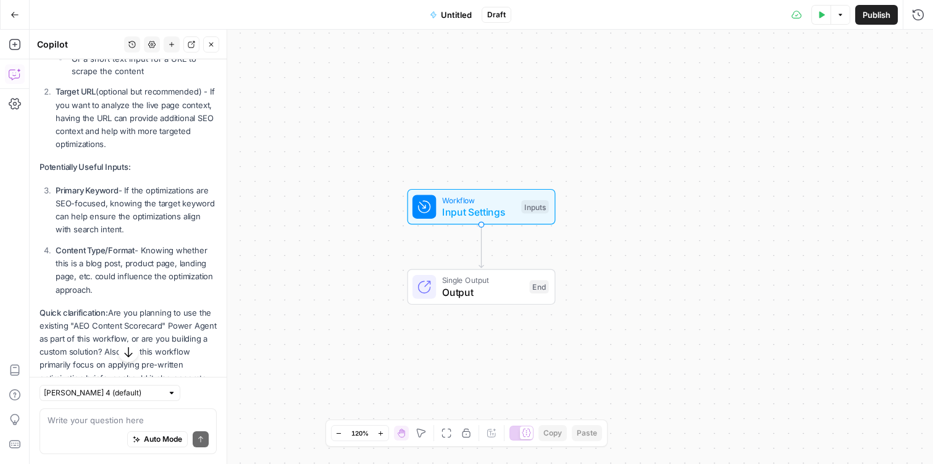
scroll to position [486, 0]
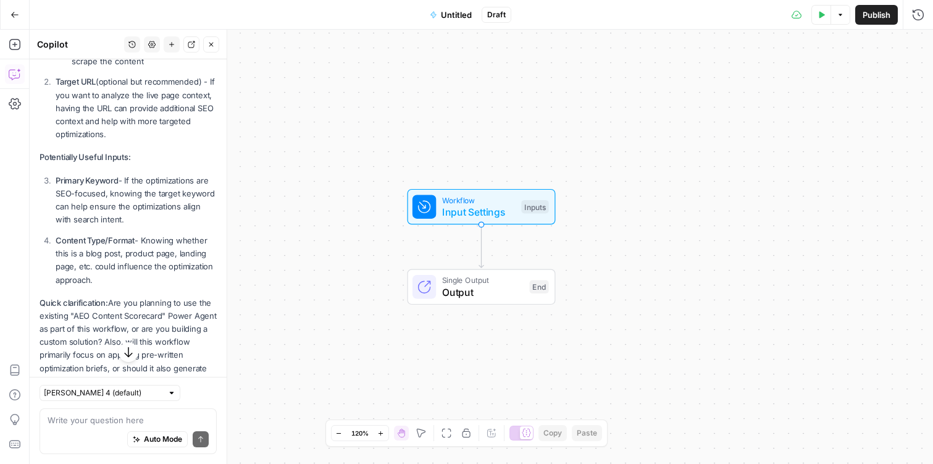
click at [128, 217] on p "Primary Keyword - If the optimizations are SEO-focused, knowing the target keyw…" at bounding box center [136, 200] width 161 height 52
click at [122, 207] on p "Primary Keyword - If the optimizations are SEO-focused, knowing the target keyw…" at bounding box center [136, 200] width 161 height 52
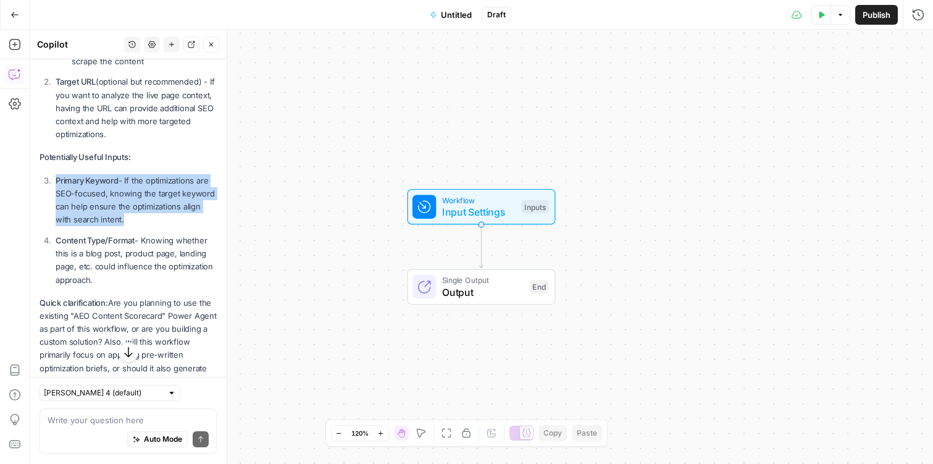
click at [122, 207] on p "Primary Keyword - If the optimizations are SEO-focused, knowing the target keyw…" at bounding box center [136, 200] width 161 height 52
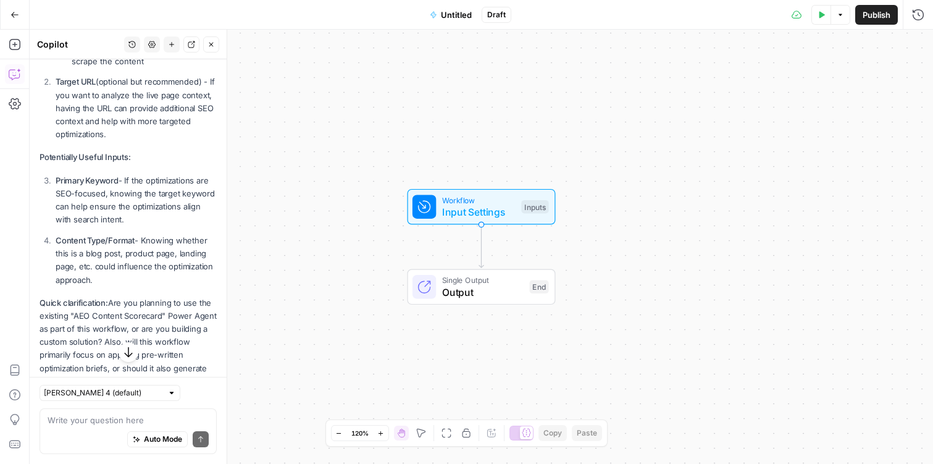
click at [127, 262] on p "Content Type/Format - Knowing whether this is a blog post, product page, landin…" at bounding box center [136, 260] width 161 height 52
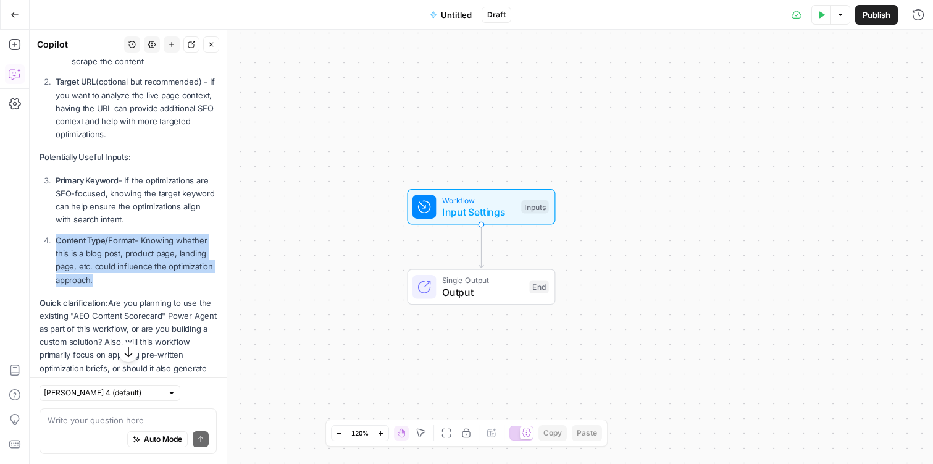
click at [127, 262] on p "Content Type/Format - Knowing whether this is a blog post, product page, landin…" at bounding box center [136, 260] width 161 height 52
click at [121, 281] on p "Content Type/Format - Knowing whether this is a blog post, product page, landin…" at bounding box center [136, 260] width 161 height 52
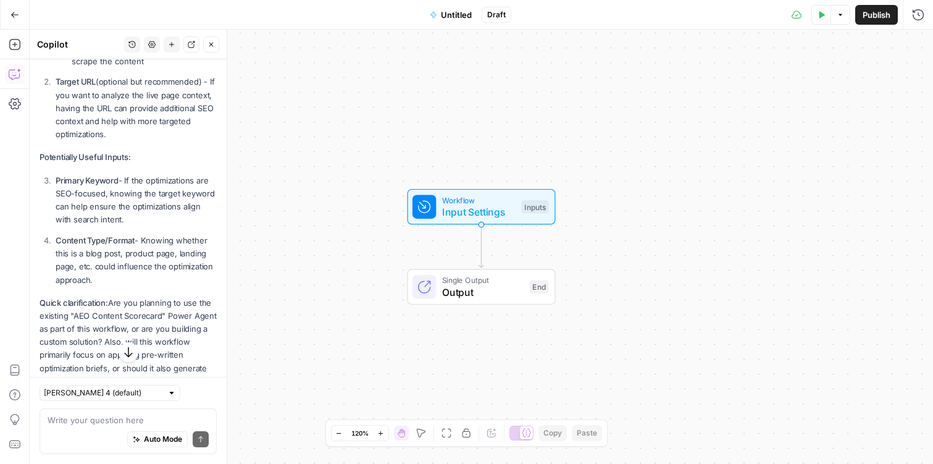
click at [85, 268] on p "Content Type/Format - Knowing whether this is a blog post, product page, landin…" at bounding box center [136, 260] width 161 height 52
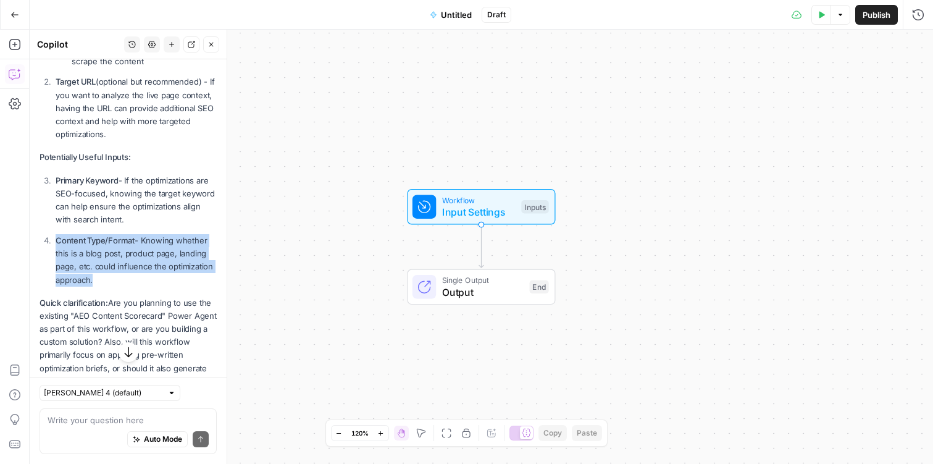
click at [85, 268] on p "Content Type/Format - Knowing whether this is a blog post, product page, landin…" at bounding box center [136, 260] width 161 height 52
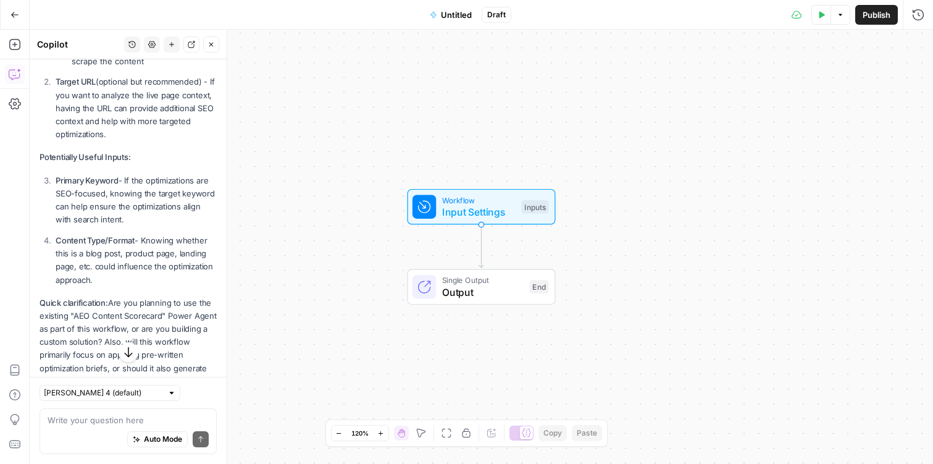
click at [75, 233] on ol "Primary Keyword - If the optimizations are SEO-focused, knowing the target keyw…" at bounding box center [128, 230] width 177 height 112
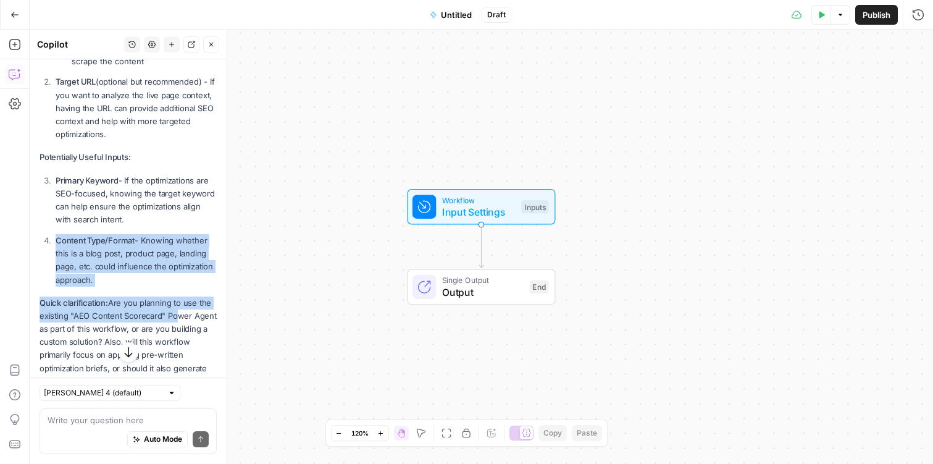
drag, startPoint x: 99, startPoint y: 273, endPoint x: 173, endPoint y: 317, distance: 86.4
click at [173, 318] on div "Looking at your content optimization workflow, I can see you're building someth…" at bounding box center [128, 160] width 177 height 601
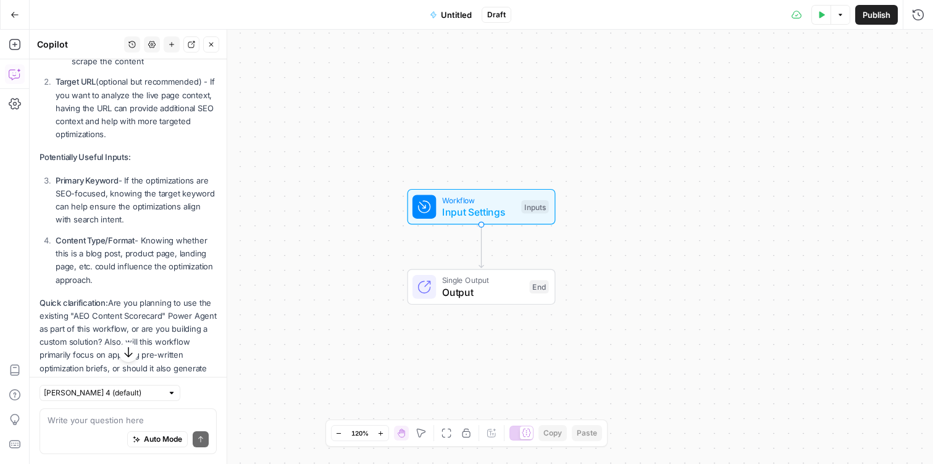
click at [157, 266] on p "Content Type/Format - Knowing whether this is a blog post, product page, landin…" at bounding box center [136, 260] width 161 height 52
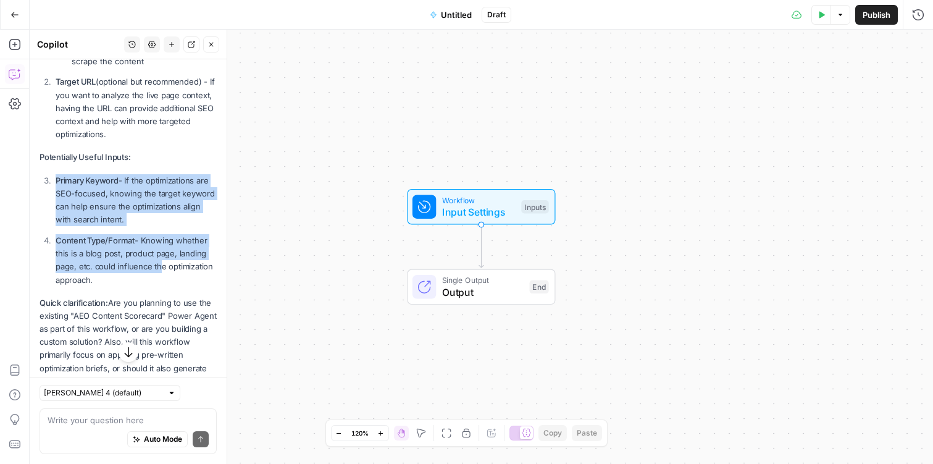
drag, startPoint x: 154, startPoint y: 271, endPoint x: 49, endPoint y: 183, distance: 136.8
click at [48, 184] on ol "Primary Keyword - If the optimizations are SEO-focused, knowing the target keyw…" at bounding box center [128, 230] width 177 height 112
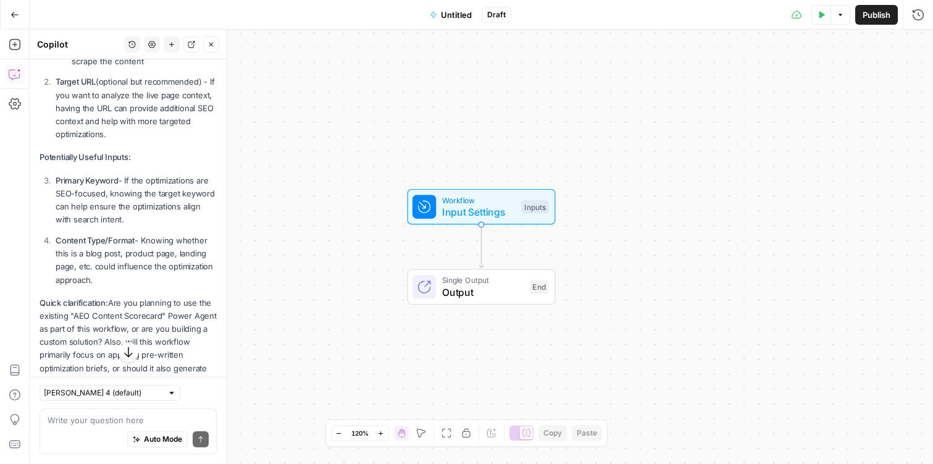
click at [80, 228] on ol "Primary Keyword - If the optimizations are SEO-focused, knowing the target keyw…" at bounding box center [128, 230] width 177 height 112
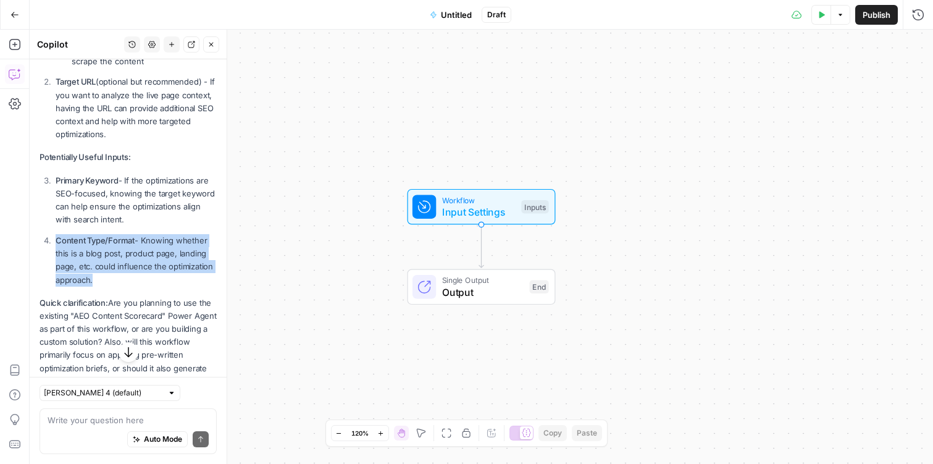
click at [97, 291] on div "Looking at your content optimization workflow, I can see you're building someth…" at bounding box center [128, 160] width 177 height 601
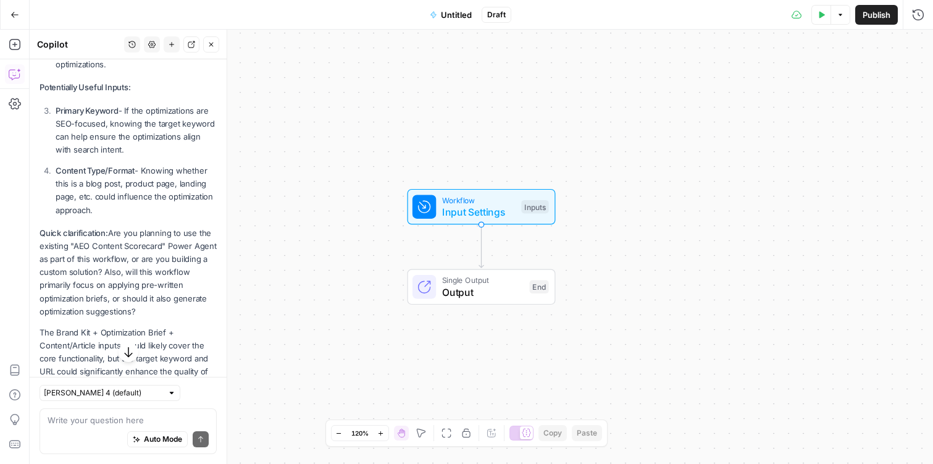
scroll to position [600, 0]
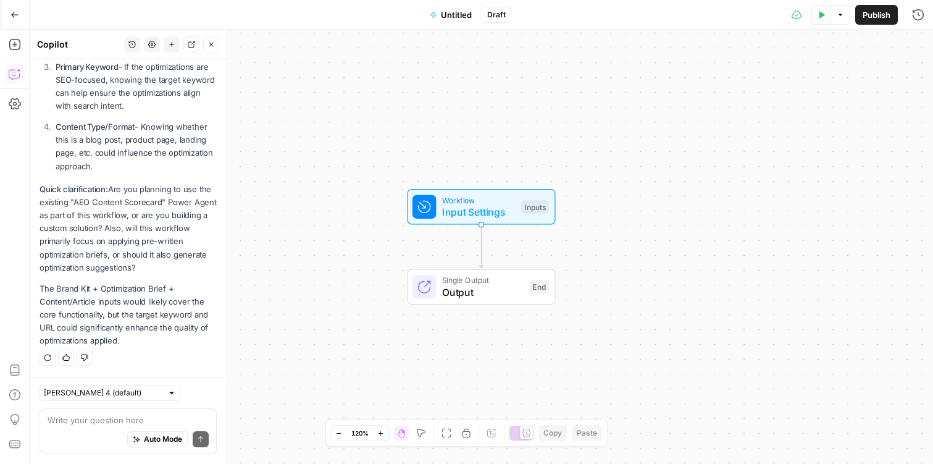
click at [88, 434] on div "Auto Mode Send" at bounding box center [128, 439] width 161 height 27
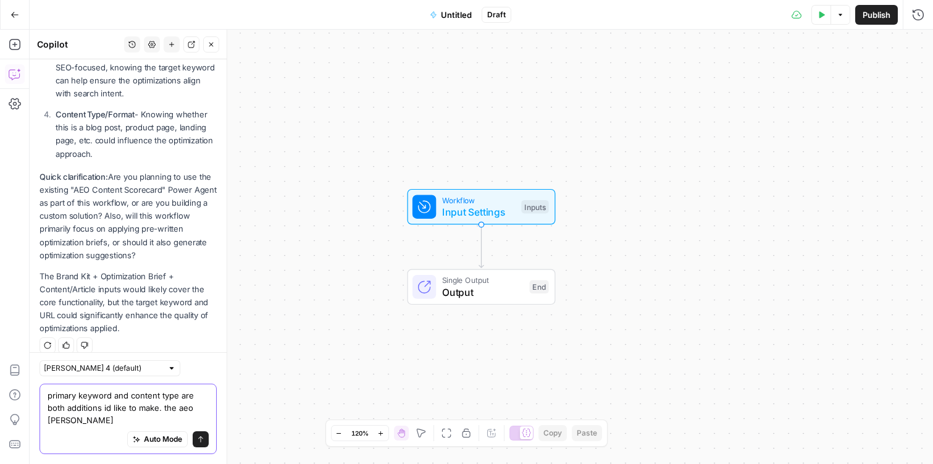
scroll to position [624, 0]
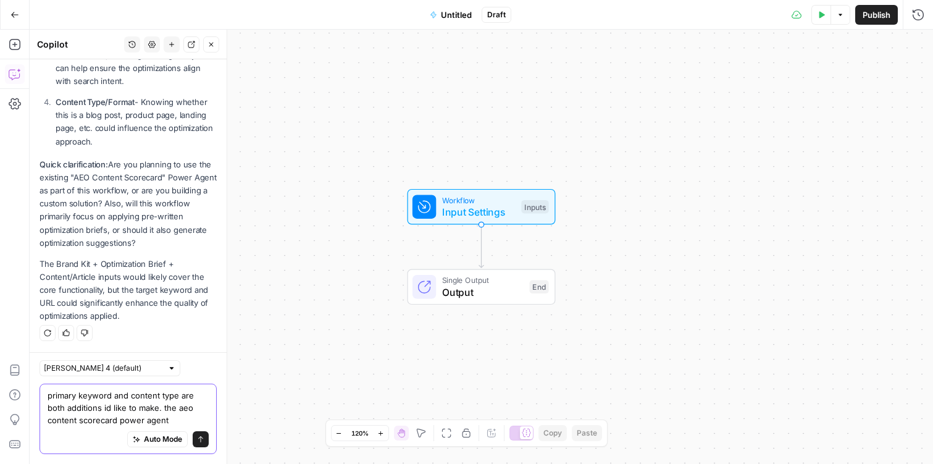
click at [163, 409] on textarea "primary keyword and content type are both additions id like to make. the aeo co…" at bounding box center [128, 407] width 161 height 37
click at [204, 424] on textarea "primary keyword and content type are both additions id like to make. and yes, t…" at bounding box center [128, 407] width 161 height 37
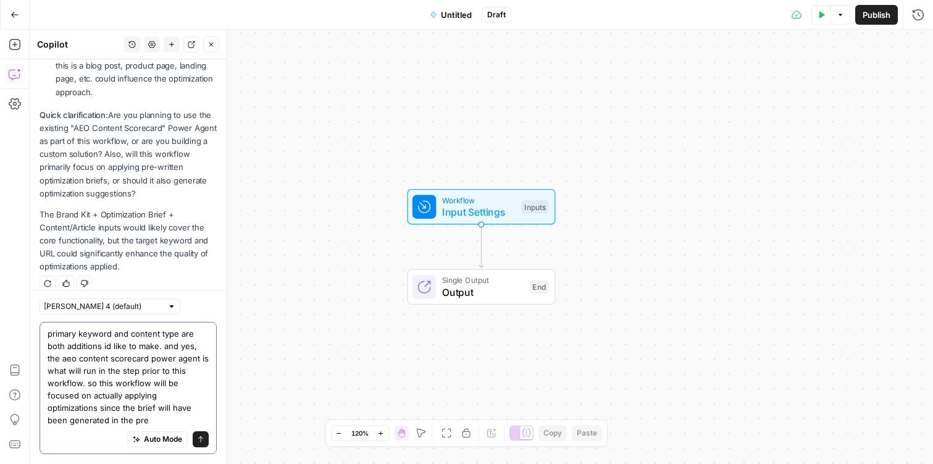
scroll to position [686, 0]
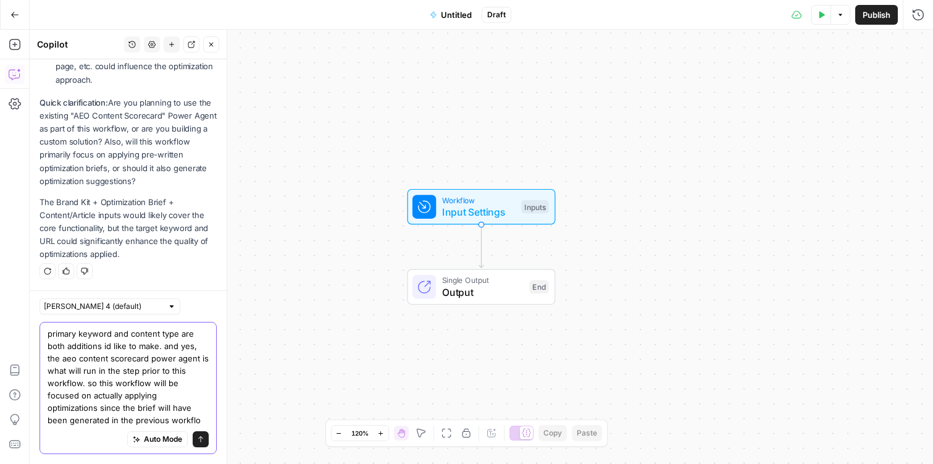
type textarea "primary keyword and content type are both additions id like to make. and yes, t…"
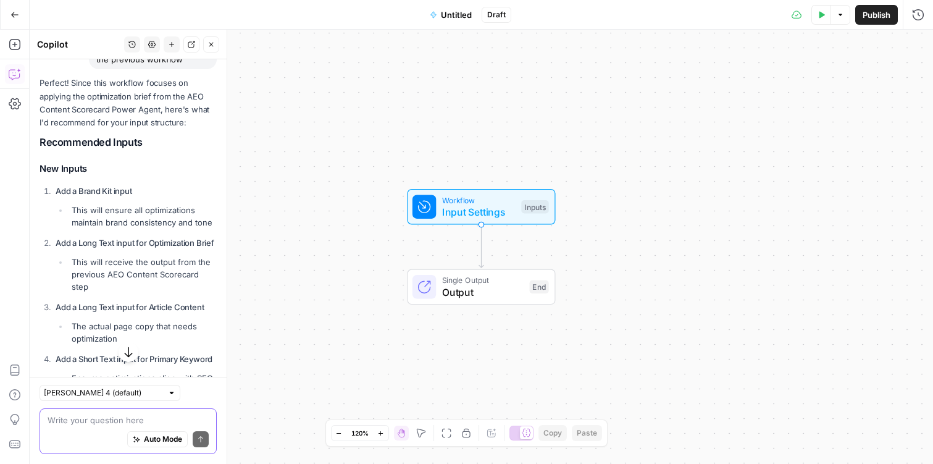
scroll to position [1029, 0]
drag, startPoint x: 57, startPoint y: 190, endPoint x: 164, endPoint y: 266, distance: 131.1
click at [161, 264] on ol "Add a Brand Kit input This will ensure all optimizations maintain brand consist…" at bounding box center [128, 336] width 177 height 304
click at [164, 266] on li "Add a Long Text input for Optimization Brief This will receive the output from …" at bounding box center [134, 264] width 164 height 56
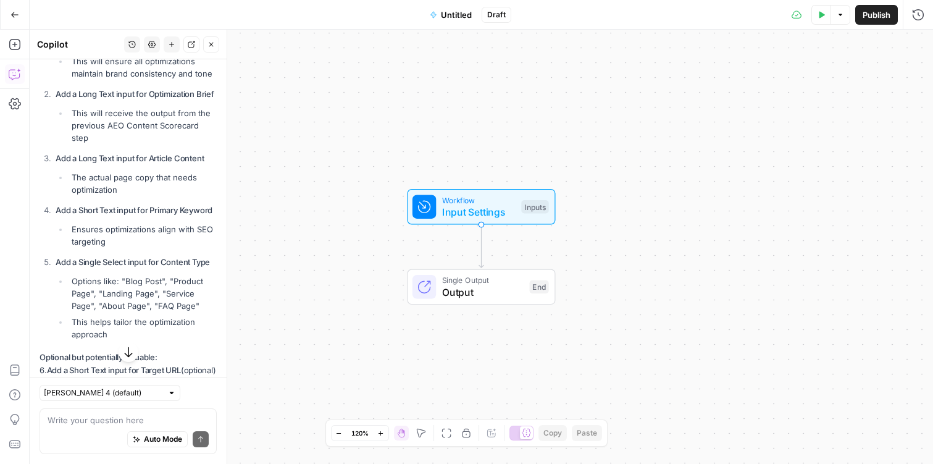
scroll to position [1186, 0]
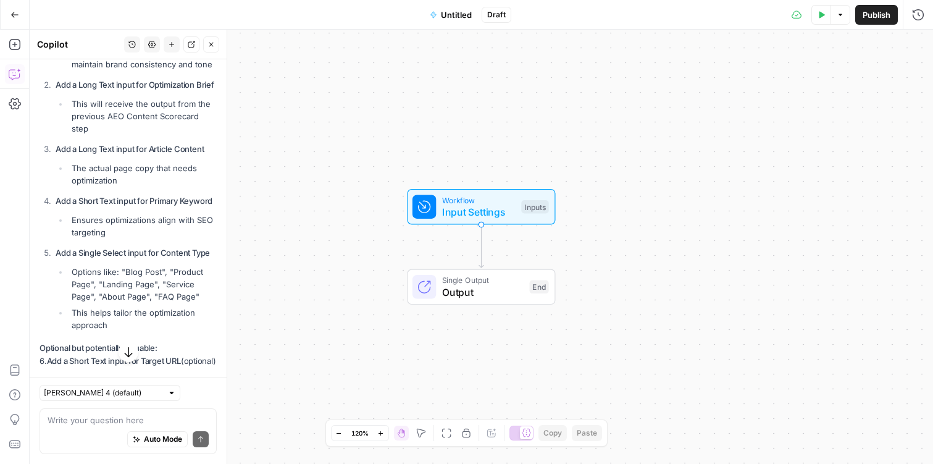
click at [151, 172] on li "The actual page copy that needs optimization" at bounding box center [143, 174] width 148 height 25
click at [146, 224] on li "Ensures optimizations align with SEO targeting" at bounding box center [143, 226] width 148 height 25
click at [137, 196] on p "Add a Short Text input for Primary Keyword" at bounding box center [136, 201] width 161 height 13
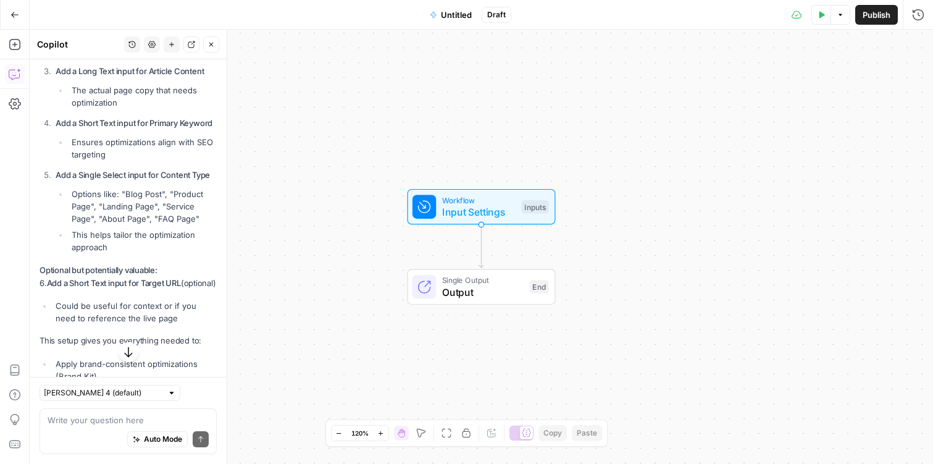
scroll to position [1276, 0]
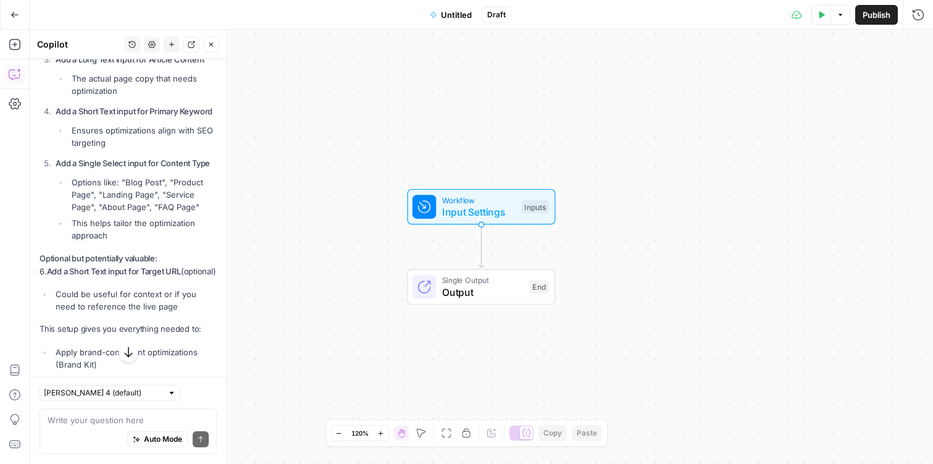
drag, startPoint x: 168, startPoint y: 251, endPoint x: 65, endPoint y: 178, distance: 125.4
click at [65, 178] on div "Perfect! Since this workflow focuses on applying the optimization brief from th…" at bounding box center [128, 175] width 177 height 693
click at [106, 238] on li "This helps tailor the optimization approach" at bounding box center [143, 229] width 148 height 25
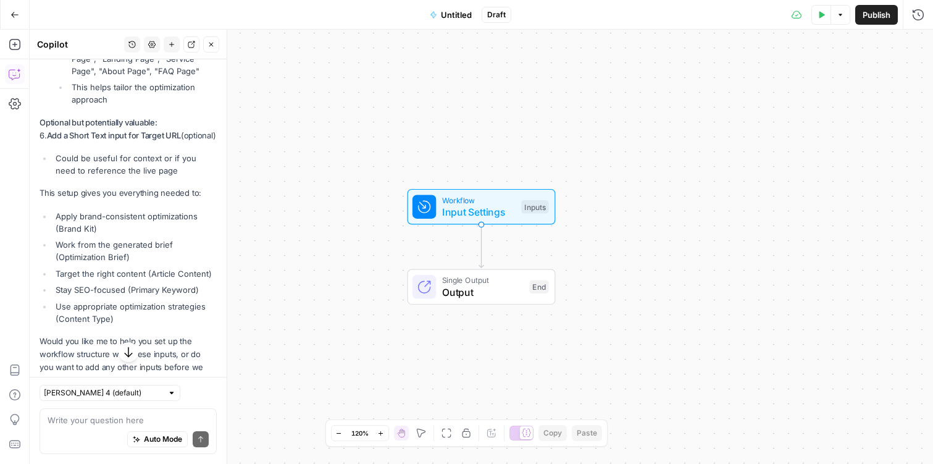
scroll to position [1465, 0]
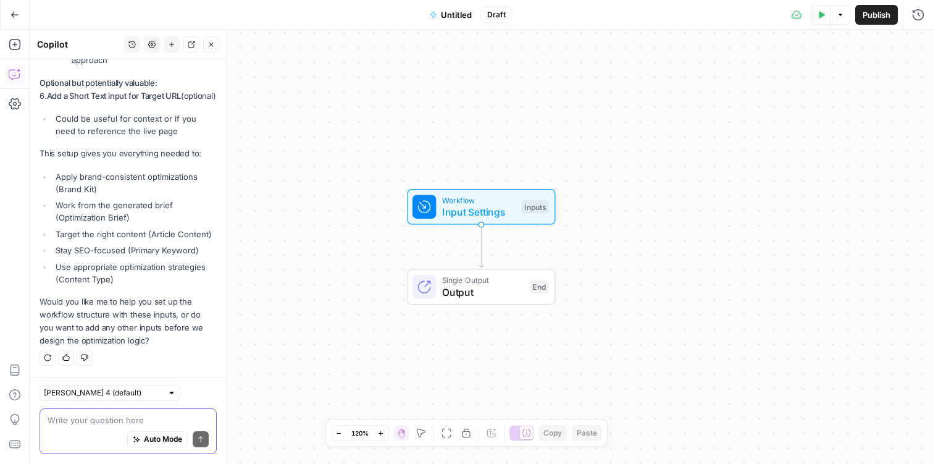
click at [122, 424] on textarea at bounding box center [128, 420] width 161 height 12
type textarea "i"
click at [153, 422] on textarea at bounding box center [128, 420] width 161 height 12
type textarea "that sounds good to me!"
